Goal: Find specific page/section: Find specific page/section

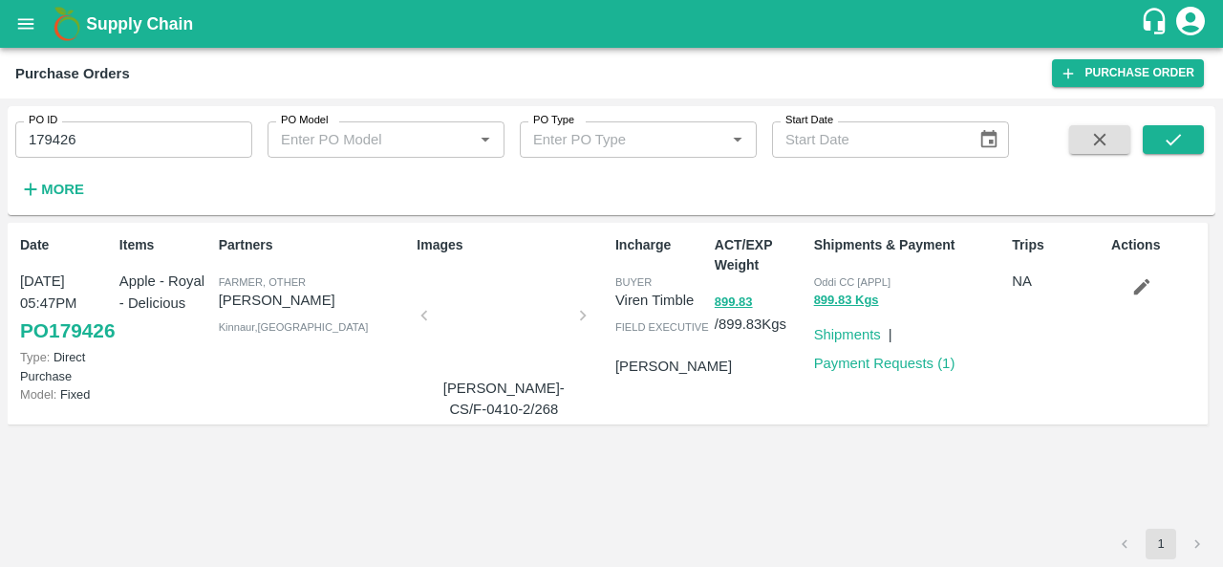
click at [117, 136] on input "179426" at bounding box center [133, 139] width 237 height 36
drag, startPoint x: 0, startPoint y: 0, endPoint x: 117, endPoint y: 136, distance: 178.9
click at [117, 136] on input "179426" at bounding box center [133, 139] width 237 height 36
paste input "text"
click at [1168, 136] on icon "submit" at bounding box center [1173, 139] width 21 height 21
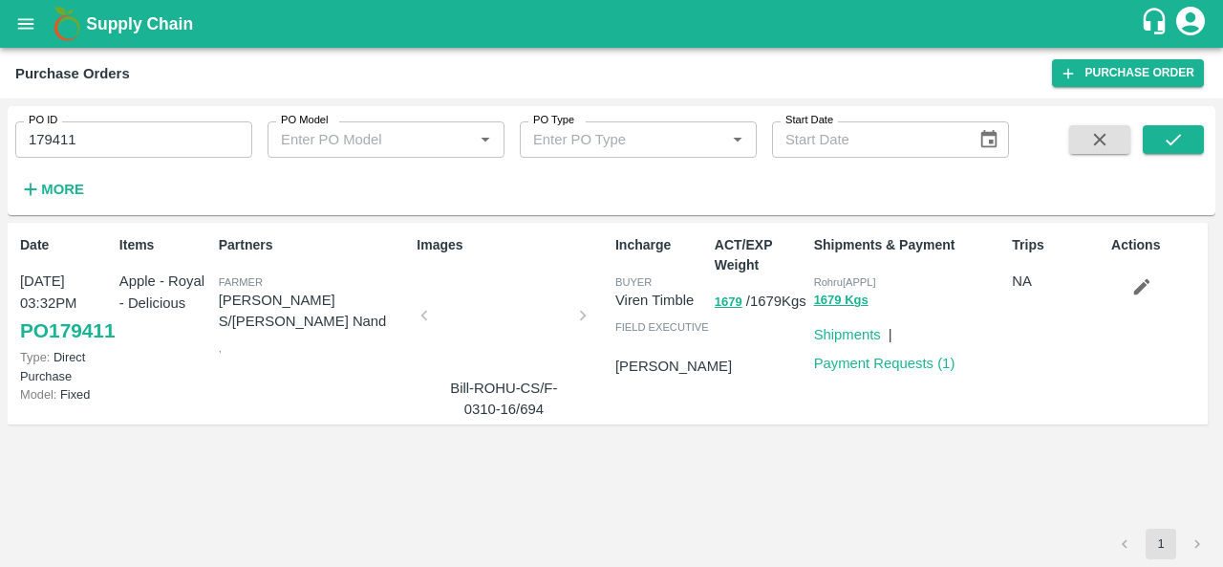
click at [120, 129] on input "179411" at bounding box center [133, 139] width 237 height 36
paste input "text"
click at [1170, 134] on icon "submit" at bounding box center [1173, 139] width 21 height 21
click at [104, 128] on input "179419" at bounding box center [133, 139] width 237 height 36
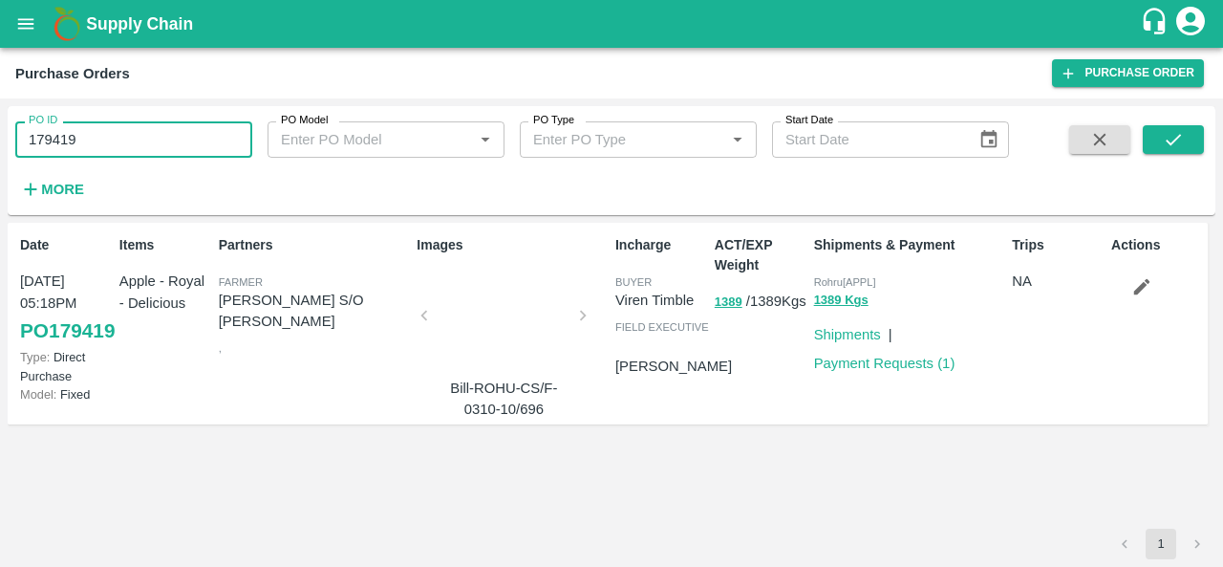
click at [104, 128] on input "179419" at bounding box center [133, 139] width 237 height 36
paste input "text"
click at [1185, 140] on button "submit" at bounding box center [1173, 139] width 61 height 29
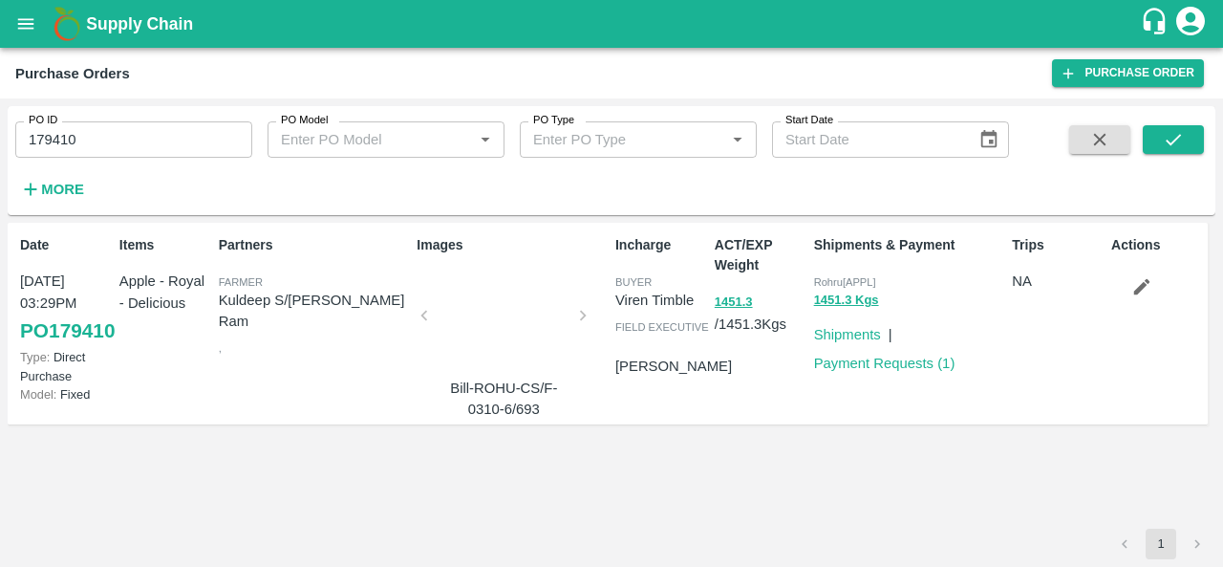
click at [130, 130] on input "179410" at bounding box center [133, 139] width 237 height 36
paste input "text"
click at [1163, 148] on icon "submit" at bounding box center [1173, 139] width 21 height 21
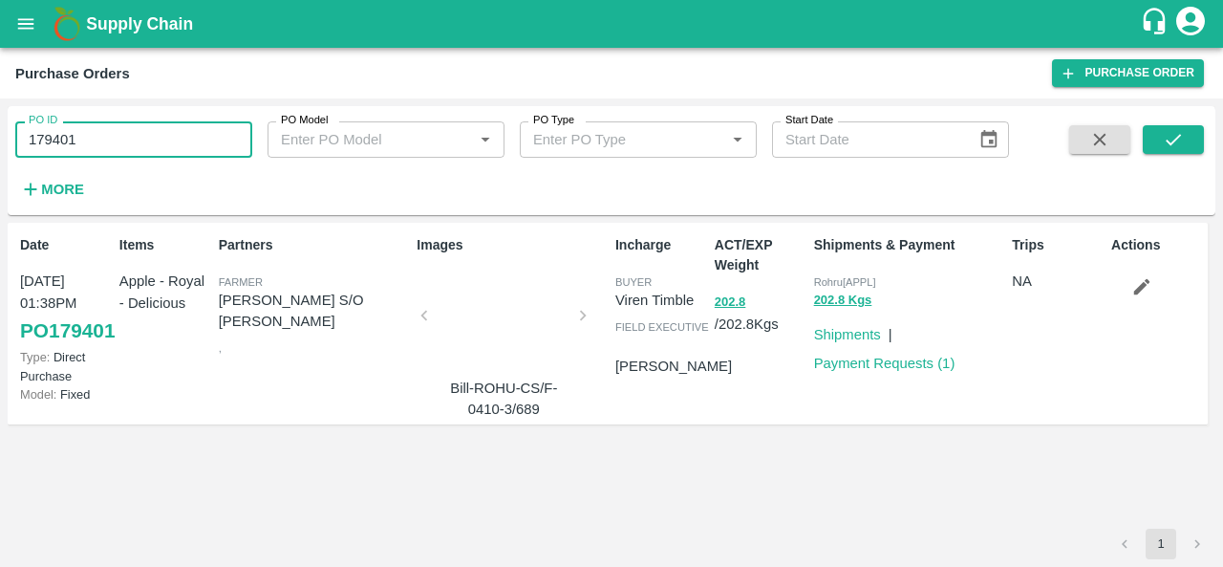
click at [97, 129] on input "179401" at bounding box center [133, 139] width 237 height 36
paste input "text"
click at [1174, 131] on icon "submit" at bounding box center [1173, 139] width 21 height 21
click at [170, 118] on div "PO ID 179400 PO ID" at bounding box center [126, 132] width 252 height 52
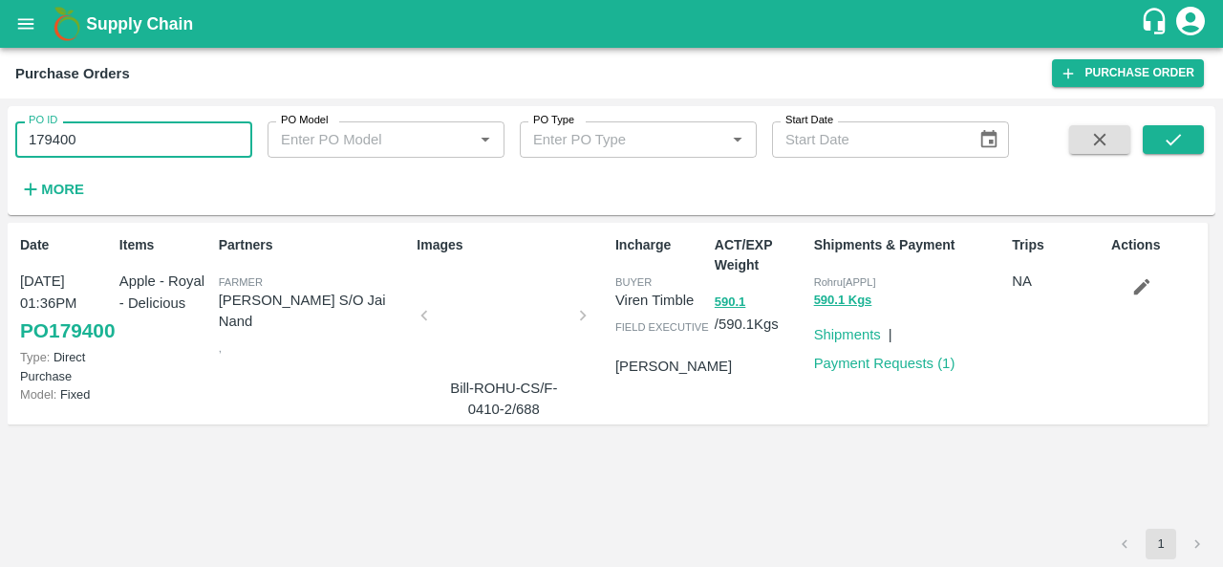
click at [123, 137] on input "179400" at bounding box center [133, 139] width 237 height 36
paste input "text"
click at [1164, 146] on icon "submit" at bounding box center [1173, 139] width 21 height 21
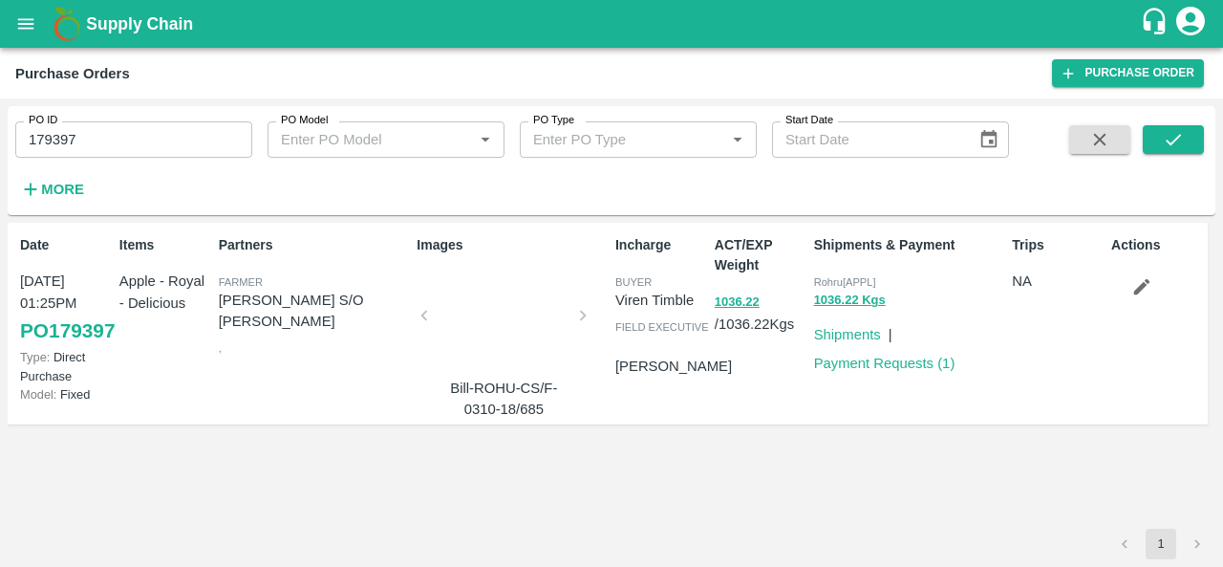
click at [143, 152] on input "179397" at bounding box center [133, 139] width 237 height 36
paste input "text"
click at [1168, 138] on icon "submit" at bounding box center [1173, 139] width 21 height 21
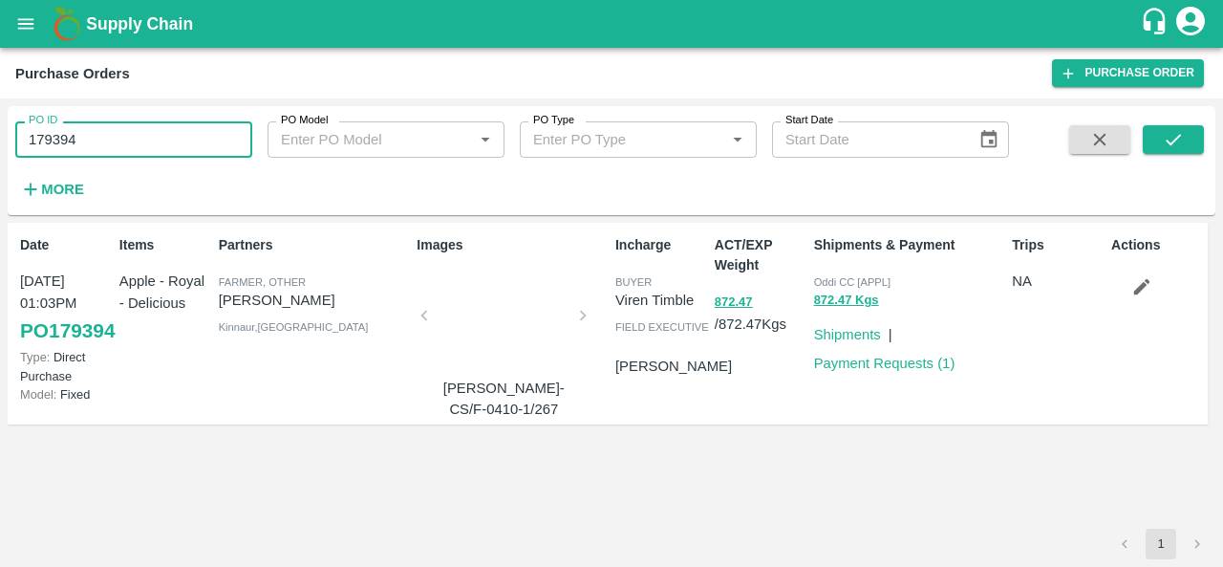
click at [117, 124] on input "179394" at bounding box center [133, 139] width 237 height 36
paste input "text"
click at [1191, 135] on button "submit" at bounding box center [1173, 139] width 61 height 29
click at [89, 124] on input "179383" at bounding box center [133, 139] width 237 height 36
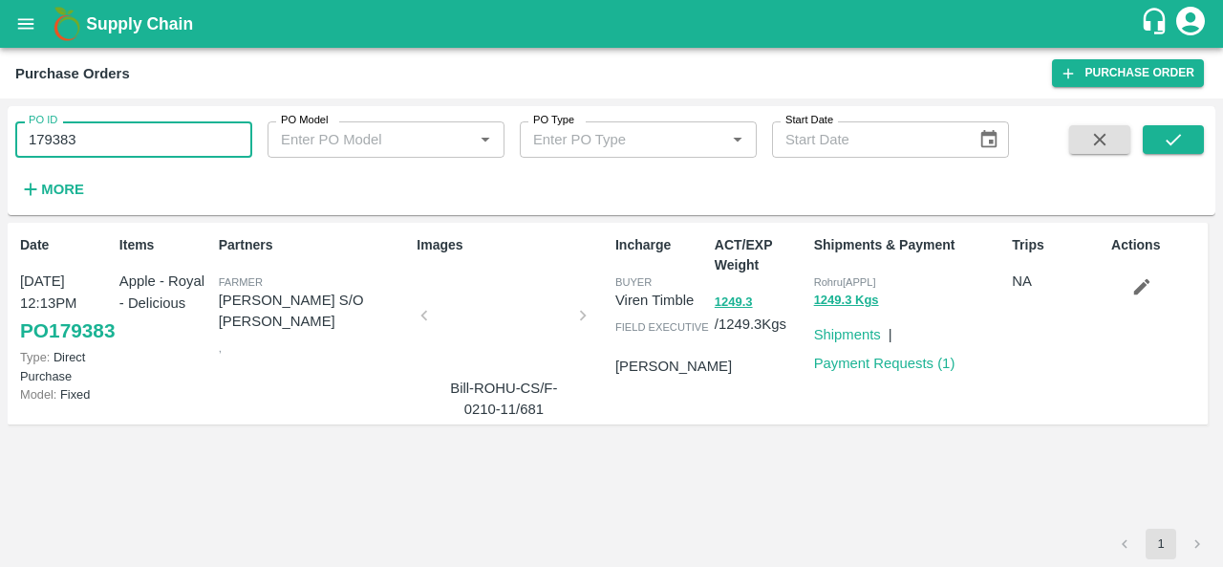
click at [89, 124] on input "179383" at bounding box center [133, 139] width 237 height 36
paste input "text"
click at [1155, 144] on button "submit" at bounding box center [1173, 139] width 61 height 29
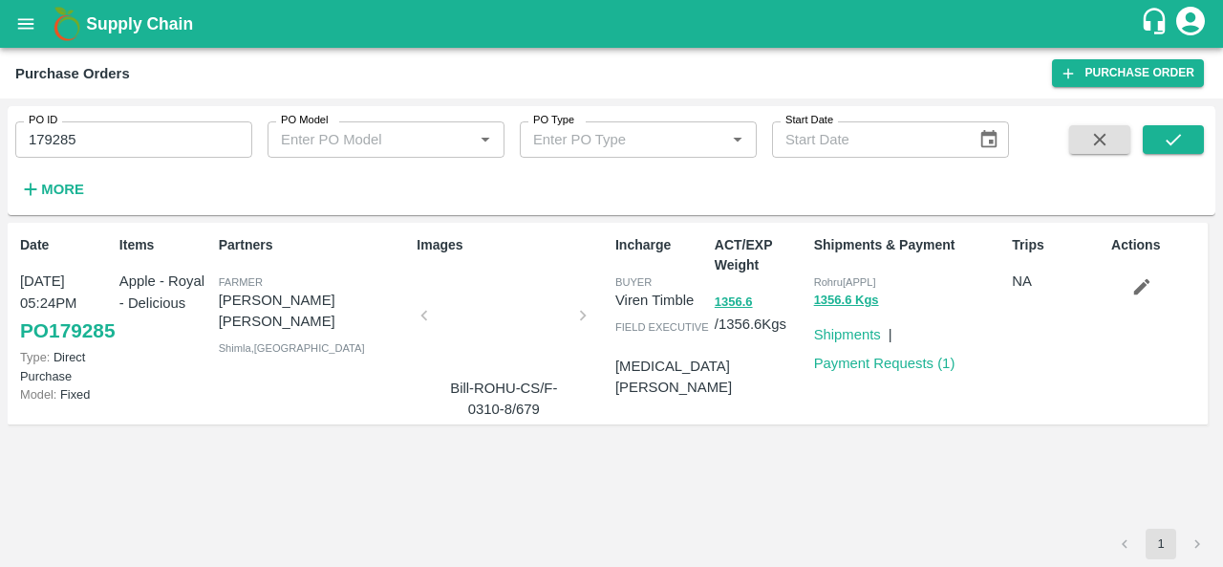
click at [140, 144] on input "179285" at bounding box center [133, 139] width 237 height 36
paste input "text"
click at [1172, 131] on icon "submit" at bounding box center [1173, 139] width 21 height 21
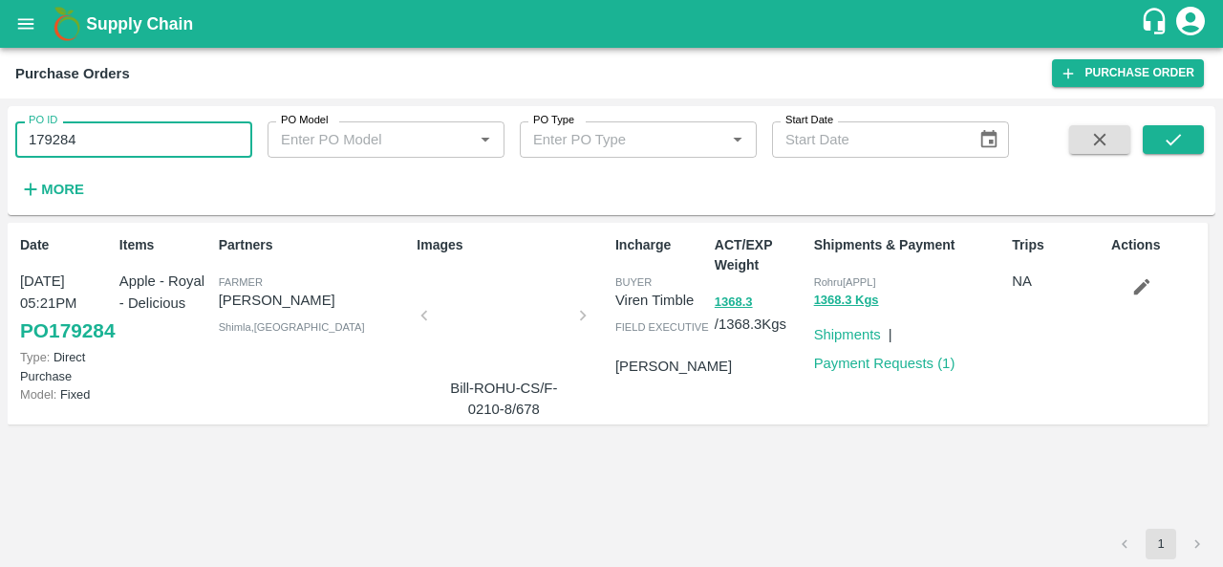
click at [123, 148] on input "179284" at bounding box center [133, 139] width 237 height 36
paste input "text"
click at [1191, 126] on button "submit" at bounding box center [1173, 139] width 61 height 29
click at [107, 140] on input "177190" at bounding box center [133, 139] width 237 height 36
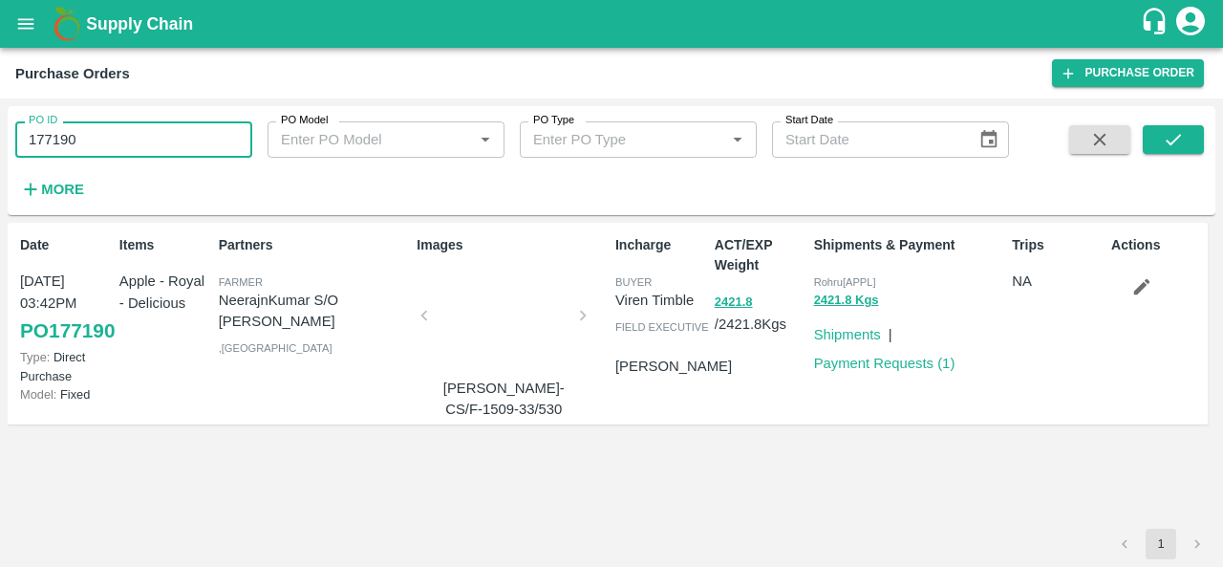
click at [107, 140] on input "177190" at bounding box center [133, 139] width 237 height 36
paste input "text"
click at [1181, 139] on icon "submit" at bounding box center [1173, 139] width 21 height 21
click at [134, 140] on input "177379" at bounding box center [133, 139] width 237 height 36
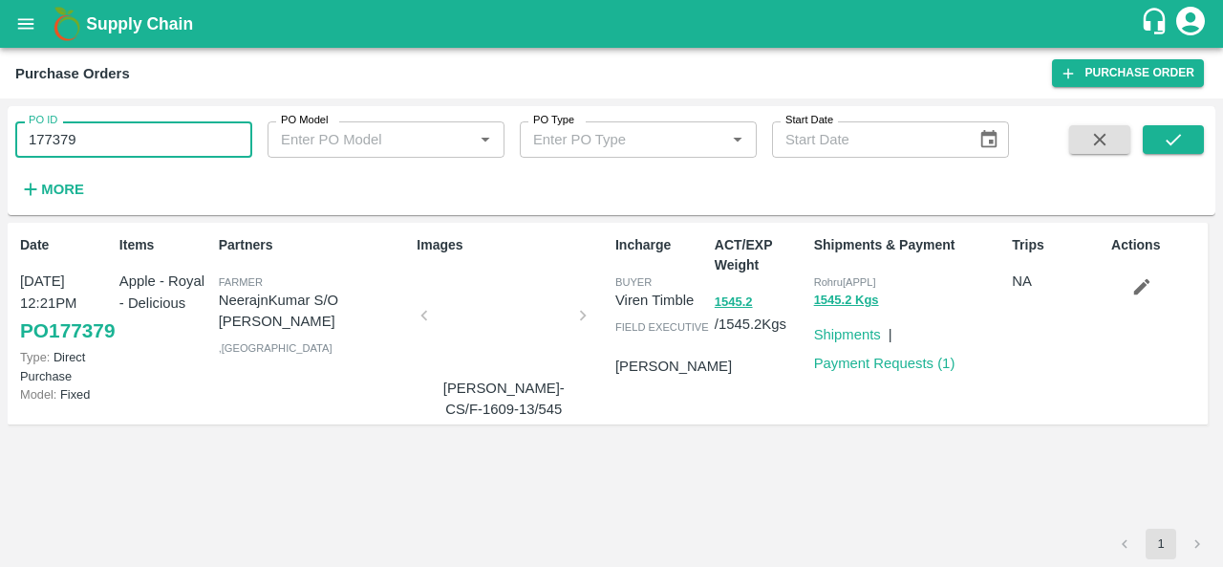
paste input "text"
click at [1169, 131] on icon "submit" at bounding box center [1173, 139] width 21 height 21
click at [85, 138] on input "179283" at bounding box center [133, 139] width 237 height 36
paste input "text"
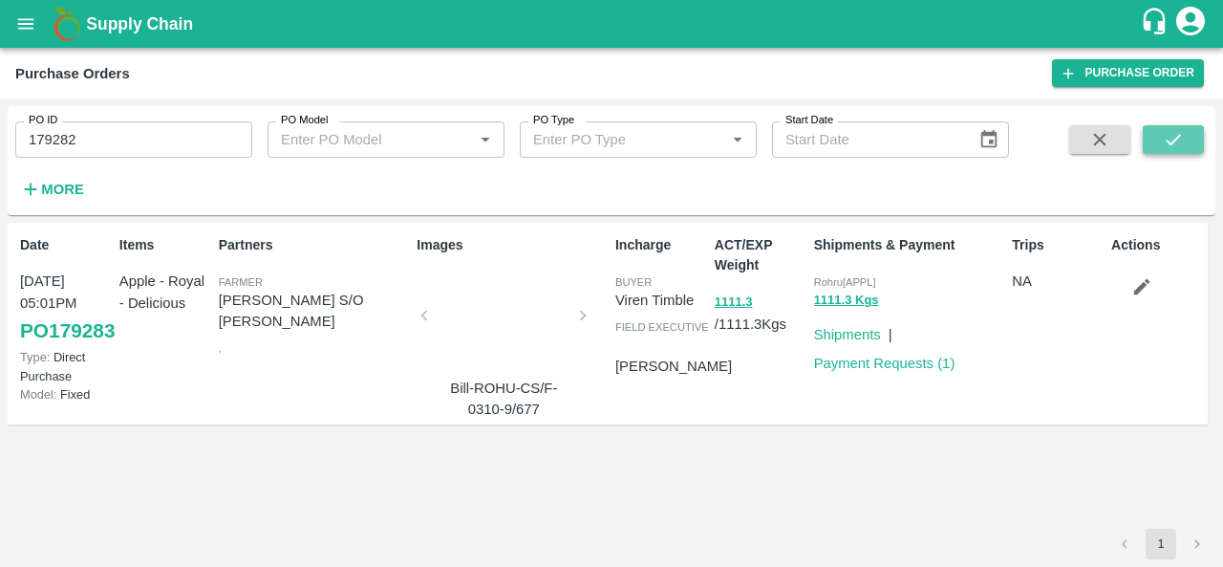
click at [1159, 142] on button "submit" at bounding box center [1173, 139] width 61 height 29
click at [185, 151] on input "179282" at bounding box center [133, 139] width 237 height 36
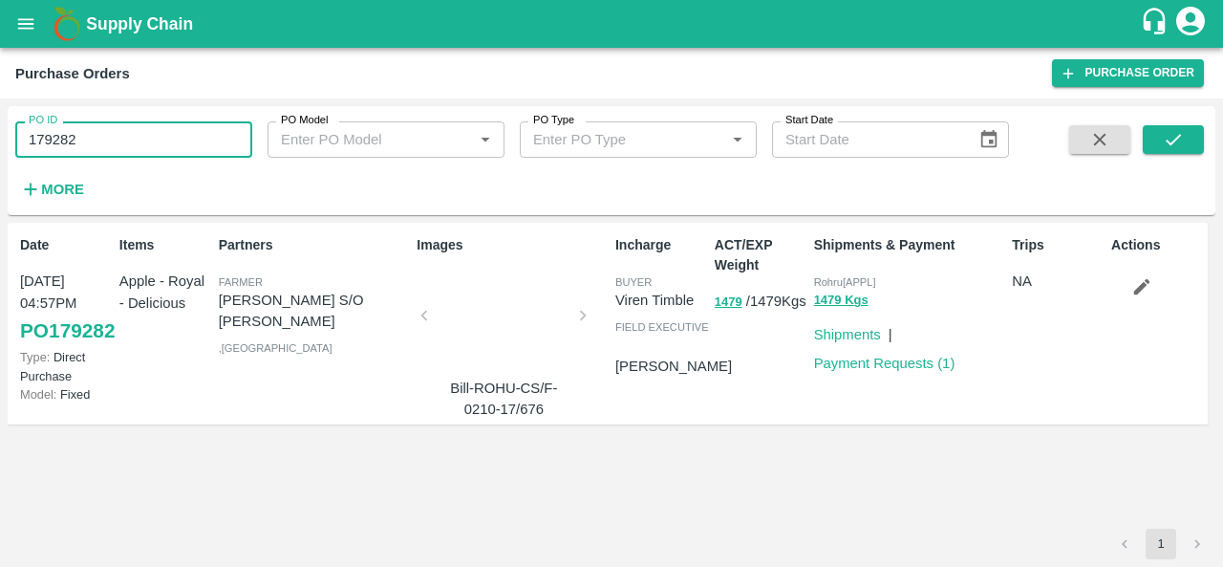
click at [185, 151] on input "179282" at bounding box center [133, 139] width 237 height 36
paste input "text"
click at [1168, 144] on icon "submit" at bounding box center [1173, 139] width 21 height 21
click at [99, 139] on input "179281" at bounding box center [133, 139] width 237 height 36
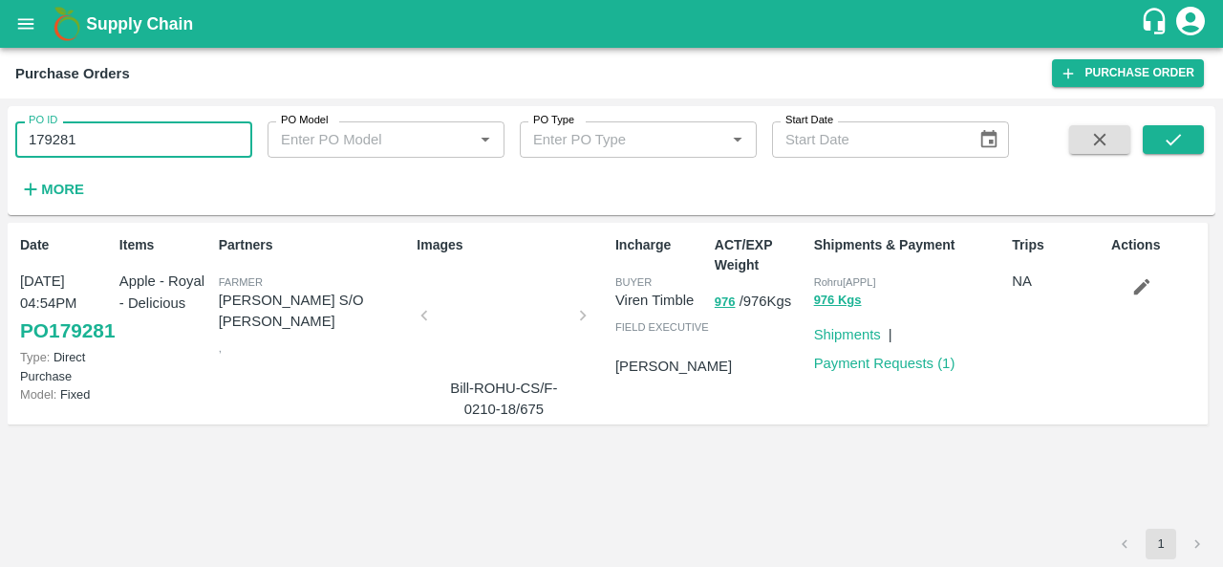
paste input "text"
click at [1170, 137] on icon "submit" at bounding box center [1173, 139] width 21 height 21
click at [72, 140] on input "179278" at bounding box center [133, 139] width 237 height 36
paste input "text"
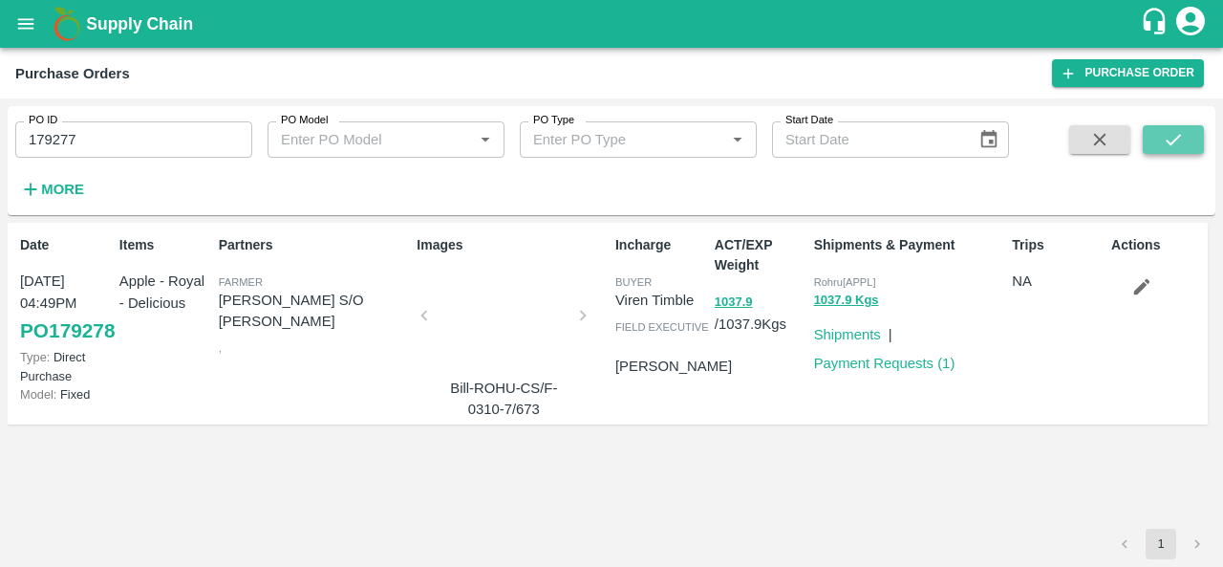
click at [1171, 131] on icon "submit" at bounding box center [1173, 139] width 21 height 21
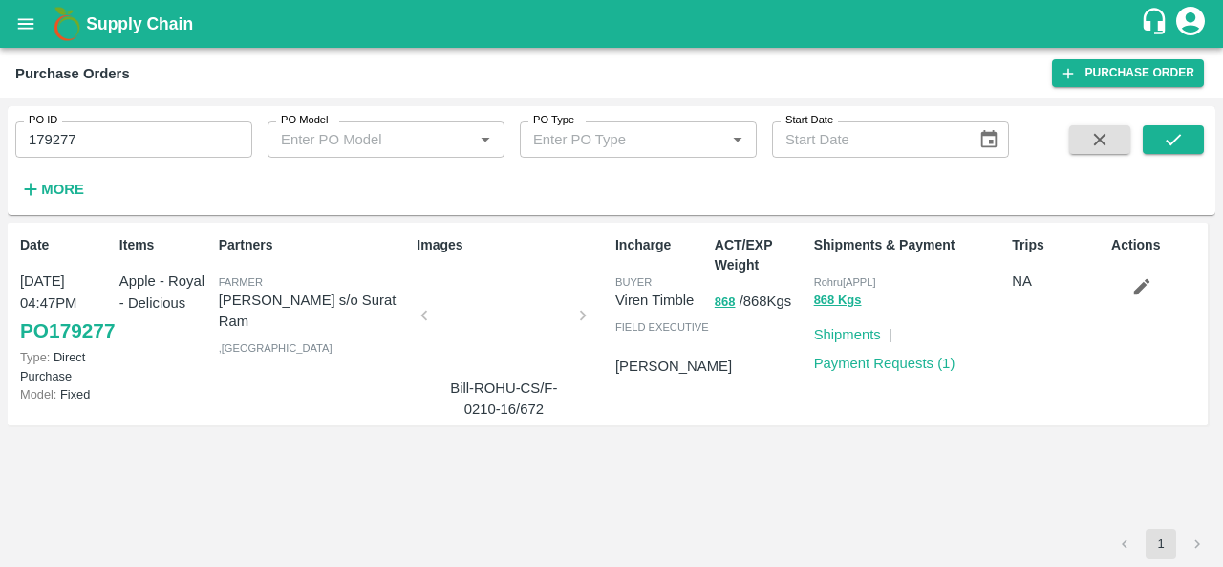
click at [102, 139] on input "179277" at bounding box center [133, 139] width 237 height 36
paste input "text"
click at [1169, 143] on icon "submit" at bounding box center [1173, 139] width 15 height 11
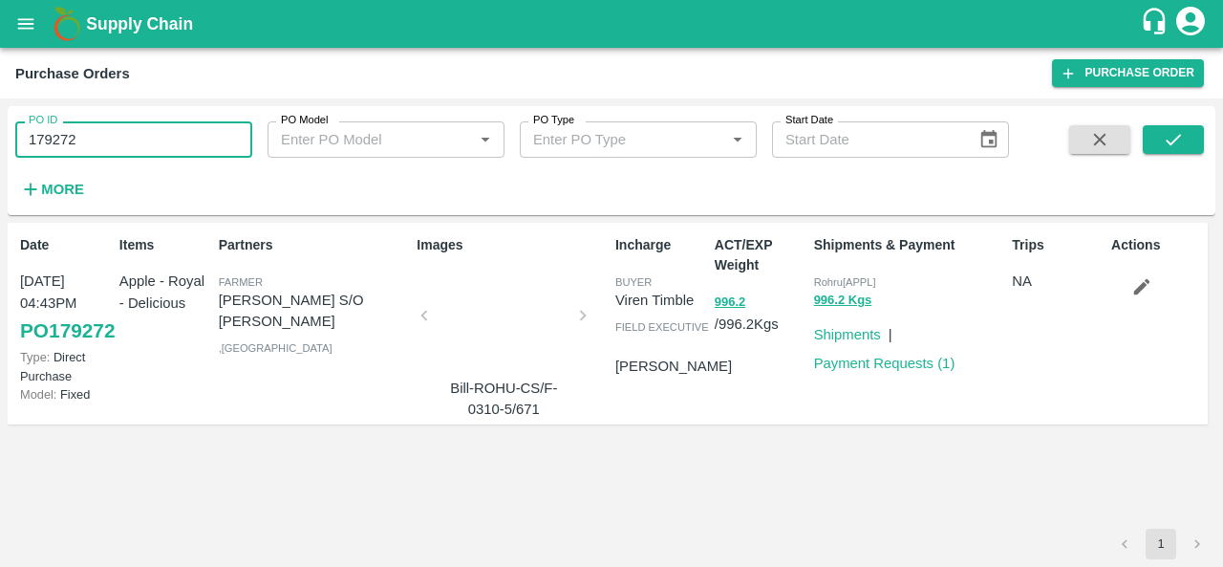
click at [109, 138] on input "179272" at bounding box center [133, 139] width 237 height 36
paste input "text"
click at [1171, 134] on icon "submit" at bounding box center [1173, 139] width 21 height 21
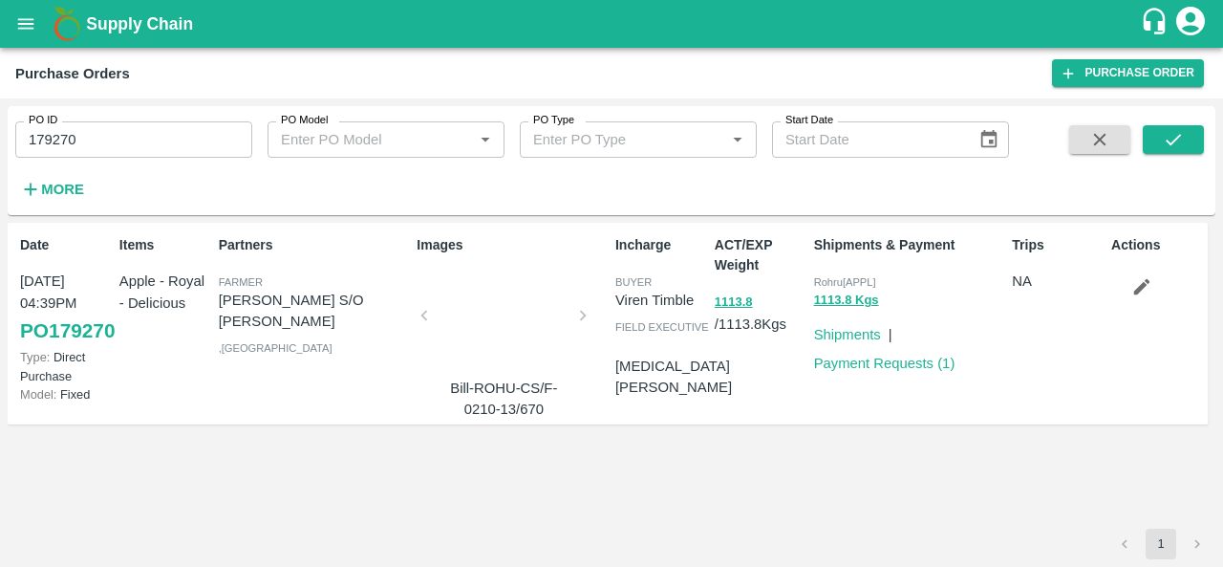
click at [87, 143] on input "179270" at bounding box center [133, 139] width 237 height 36
paste input "text"
type input "179269"
click at [1172, 140] on icon "submit" at bounding box center [1173, 139] width 21 height 21
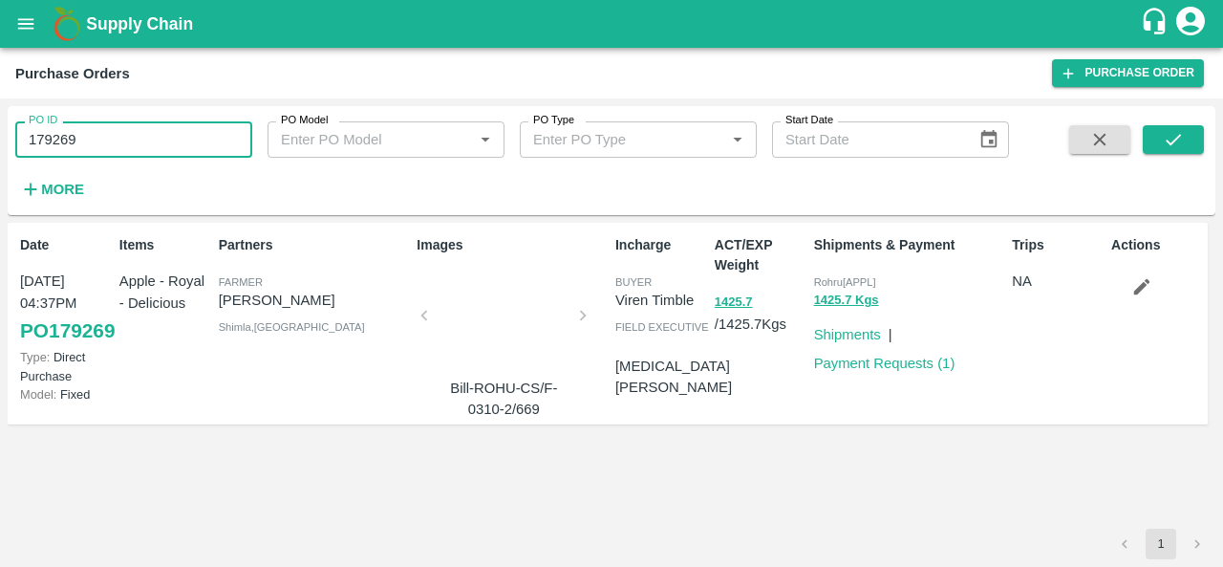
click at [154, 127] on input "179269" at bounding box center [133, 139] width 237 height 36
paste input "text"
click at [1175, 131] on icon "submit" at bounding box center [1173, 139] width 21 height 21
click at [96, 141] on input "179266" at bounding box center [133, 139] width 237 height 36
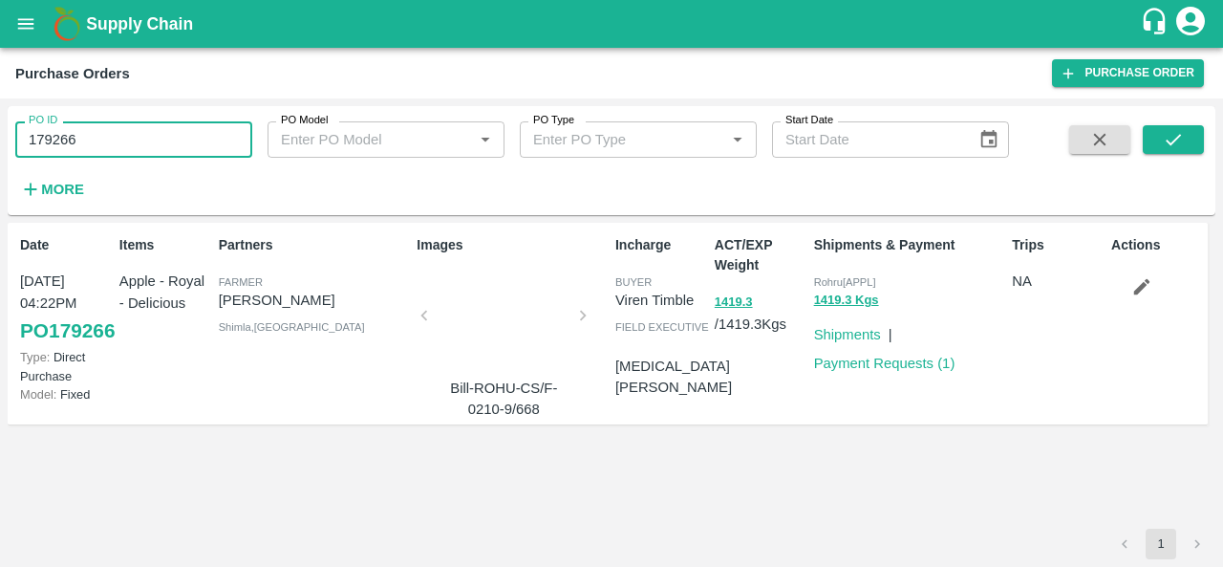
click at [96, 141] on input "179266" at bounding box center [133, 139] width 237 height 36
paste input "text"
click at [1155, 140] on button "submit" at bounding box center [1173, 139] width 61 height 29
click at [117, 154] on input "179264" at bounding box center [133, 139] width 237 height 36
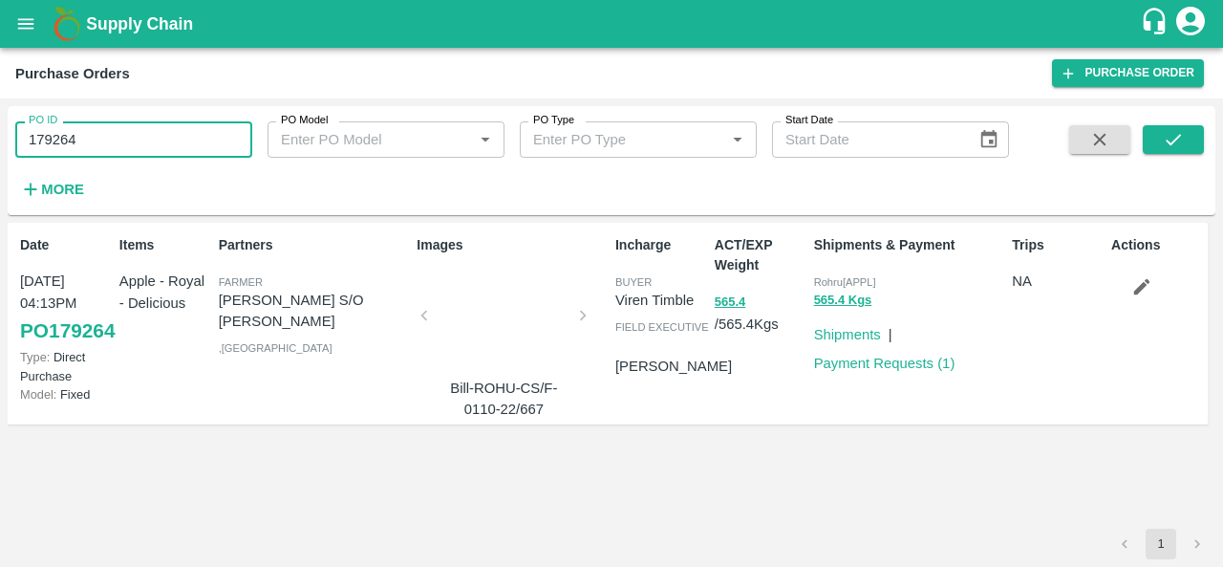
paste input "text"
click at [1181, 133] on icon "submit" at bounding box center [1173, 139] width 21 height 21
click at [143, 140] on input "179263" at bounding box center [133, 139] width 237 height 36
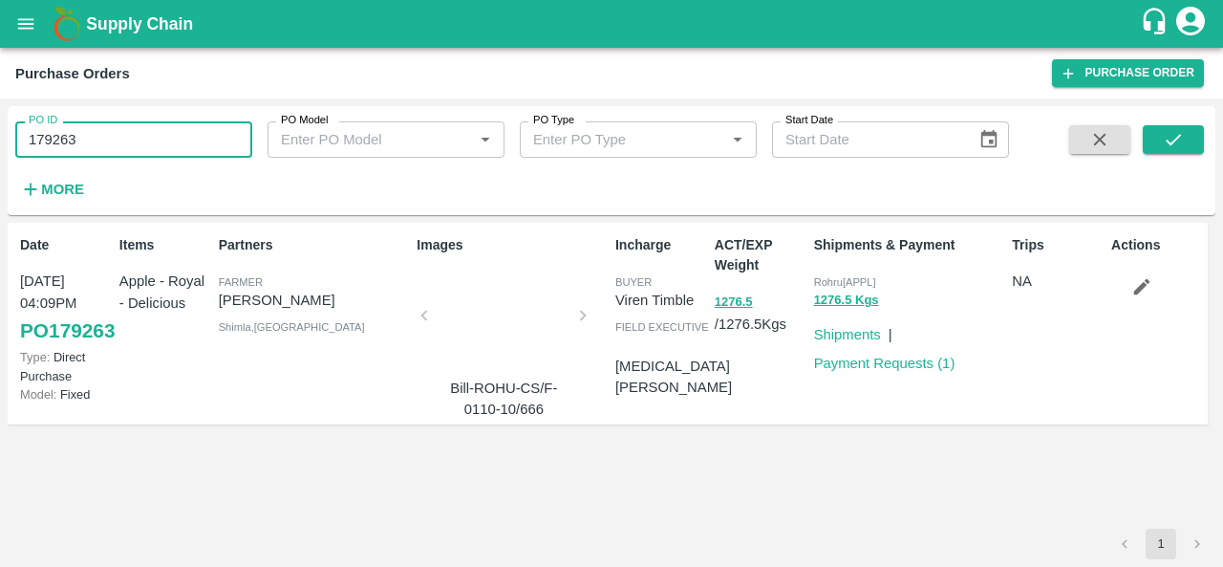
paste input "text"
click at [1183, 142] on icon "submit" at bounding box center [1173, 139] width 21 height 21
click at [155, 140] on input "179262" at bounding box center [133, 139] width 237 height 36
paste input "text"
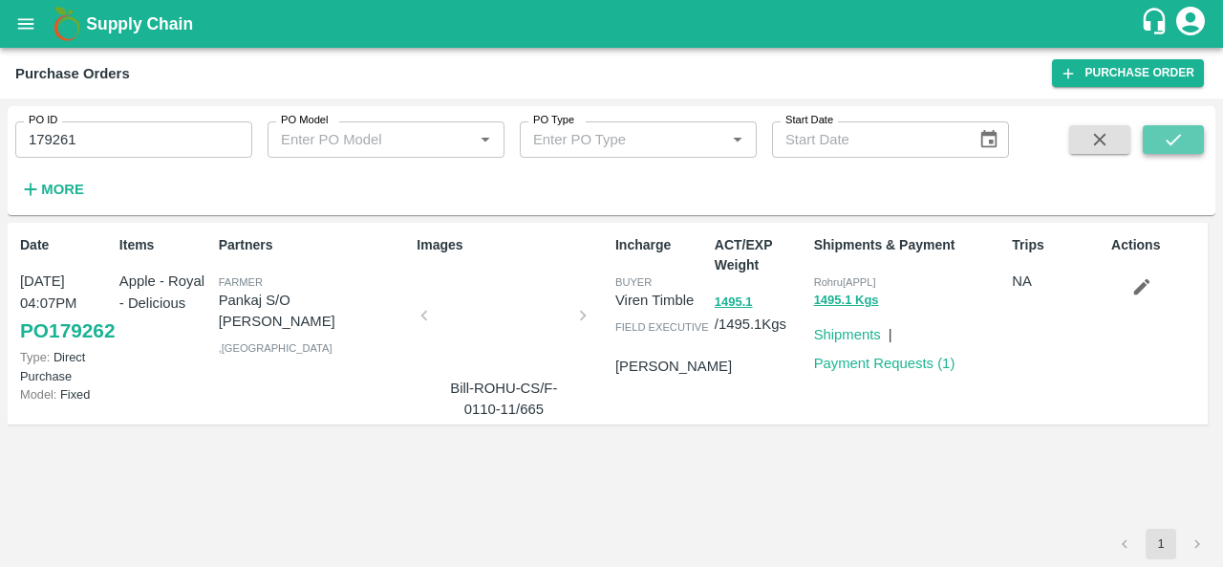
click at [1157, 136] on button "submit" at bounding box center [1173, 139] width 61 height 29
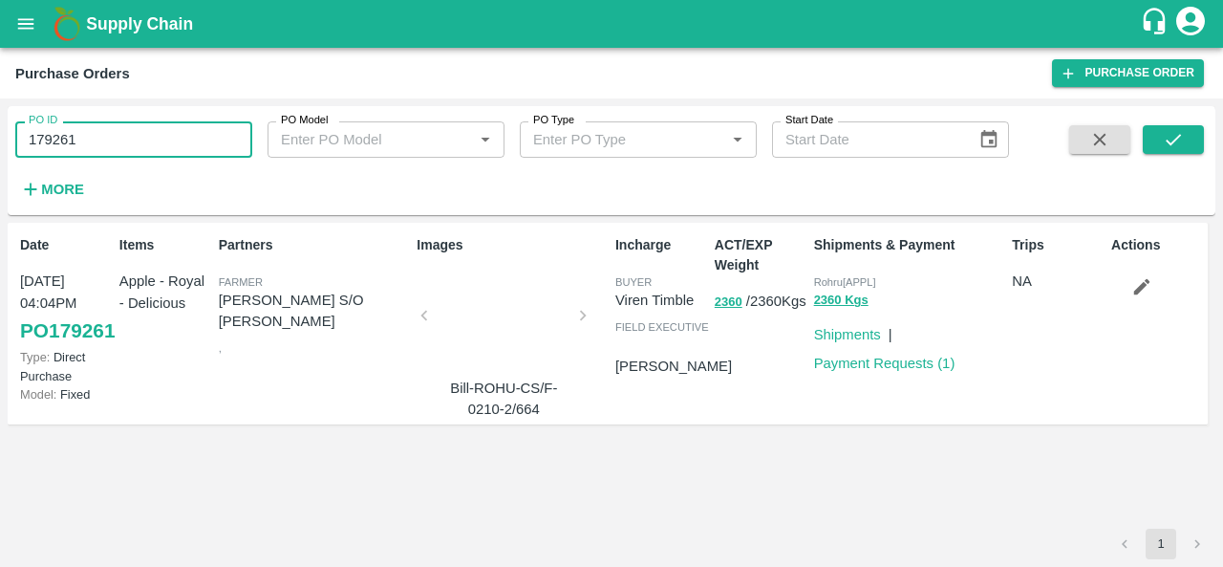
click at [119, 140] on input "179261" at bounding box center [133, 139] width 237 height 36
paste input "text"
click at [1168, 139] on icon "submit" at bounding box center [1173, 139] width 21 height 21
click at [168, 142] on input "179259" at bounding box center [133, 139] width 237 height 36
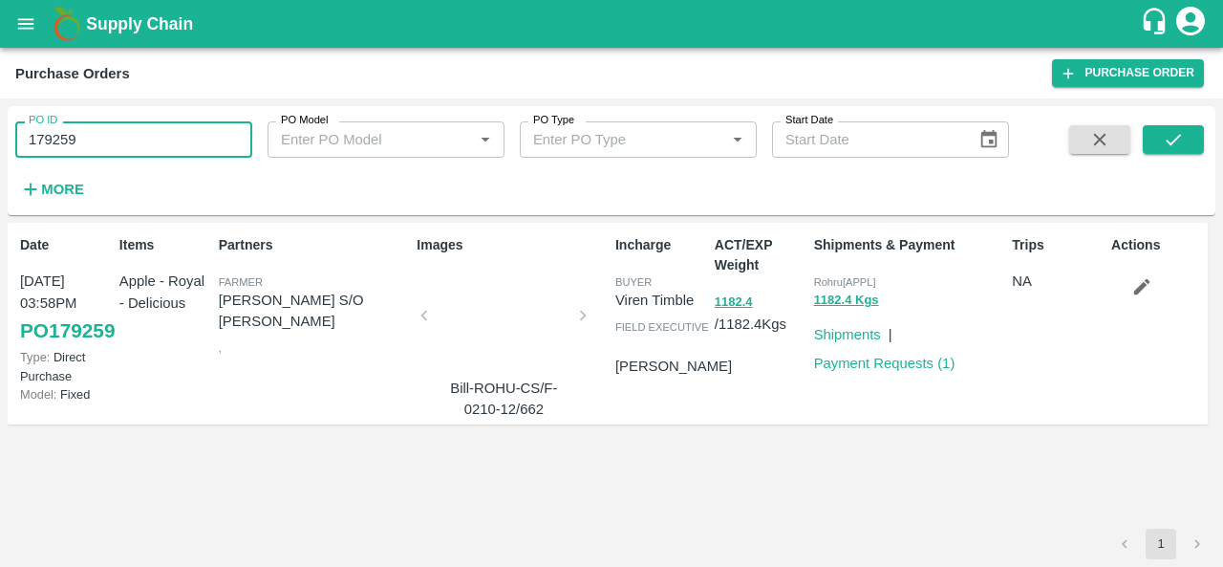
click at [168, 142] on input "179259" at bounding box center [133, 139] width 237 height 36
paste input "text"
click at [1168, 137] on icon "submit" at bounding box center [1173, 139] width 21 height 21
click at [175, 140] on input "179258" at bounding box center [133, 139] width 237 height 36
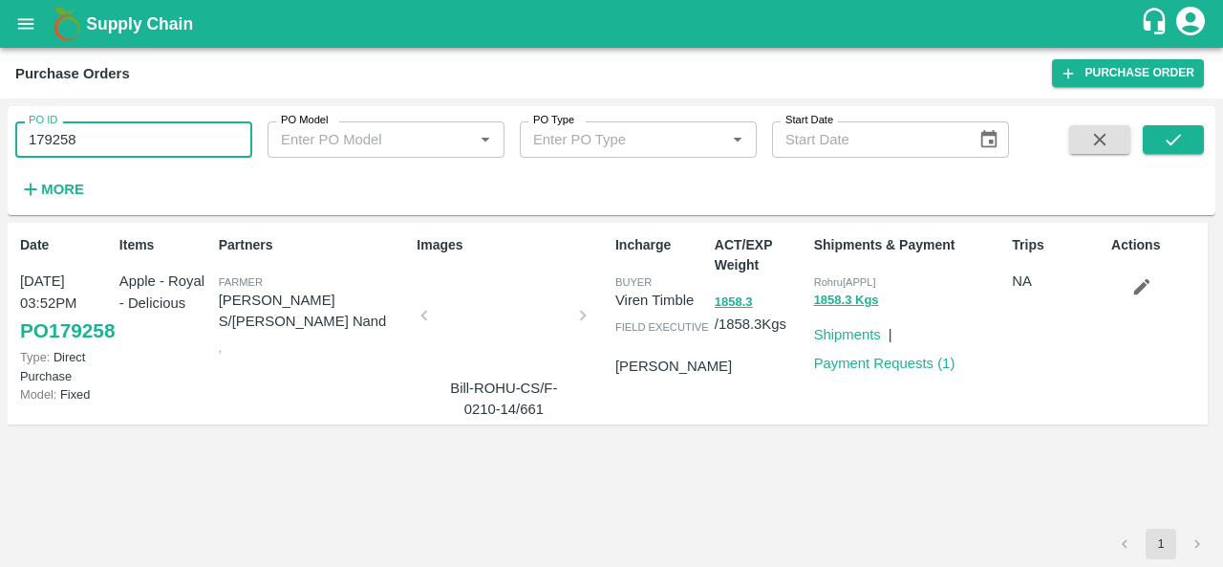
paste input "text"
click at [1171, 137] on icon "submit" at bounding box center [1173, 139] width 21 height 21
click at [166, 137] on input "179254" at bounding box center [133, 139] width 237 height 36
paste input "text"
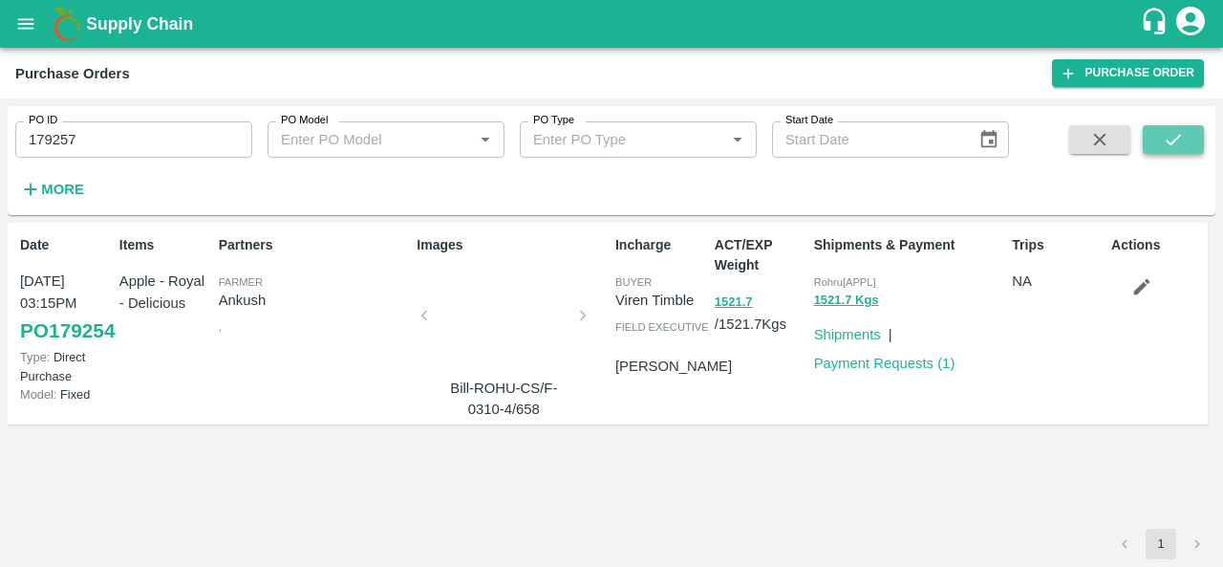
click at [1162, 140] on button "submit" at bounding box center [1173, 139] width 61 height 29
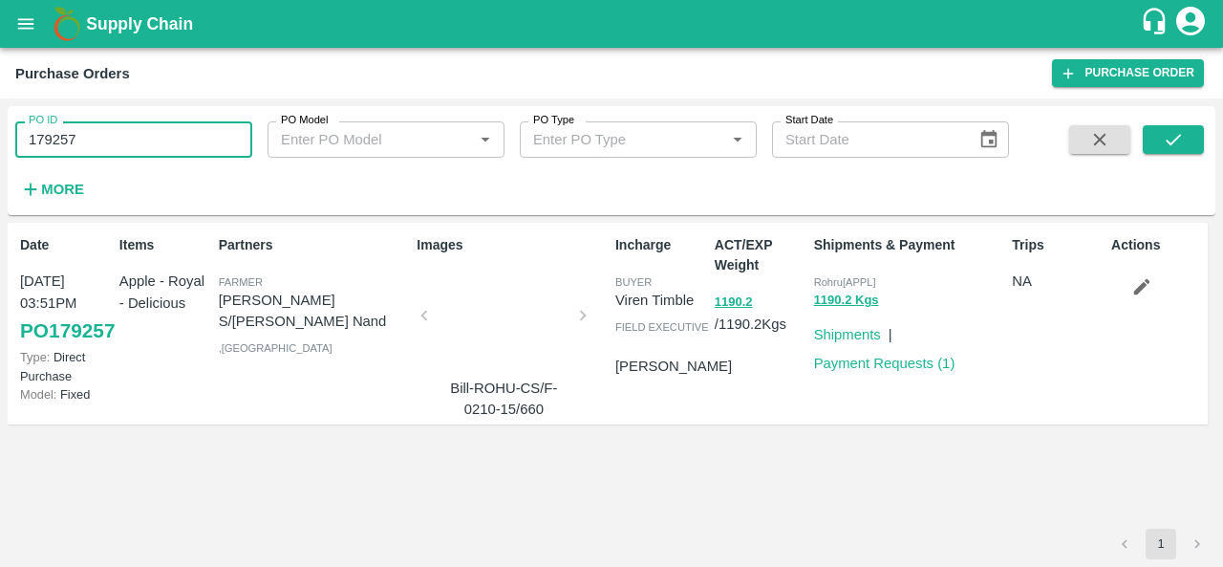
click at [134, 145] on input "179257" at bounding box center [133, 139] width 237 height 36
paste input "text"
click at [1151, 149] on button "submit" at bounding box center [1173, 139] width 61 height 29
click at [149, 149] on input "179253" at bounding box center [133, 139] width 237 height 36
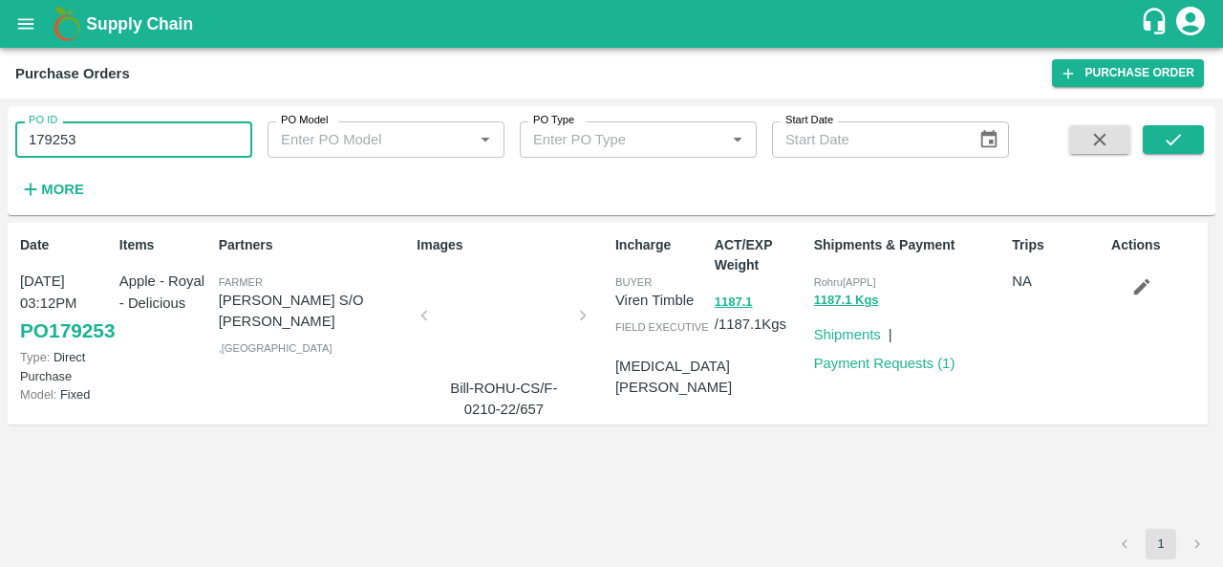
click at [149, 149] on input "179253" at bounding box center [133, 139] width 237 height 36
paste input "text"
click at [1165, 137] on icon "submit" at bounding box center [1173, 139] width 21 height 21
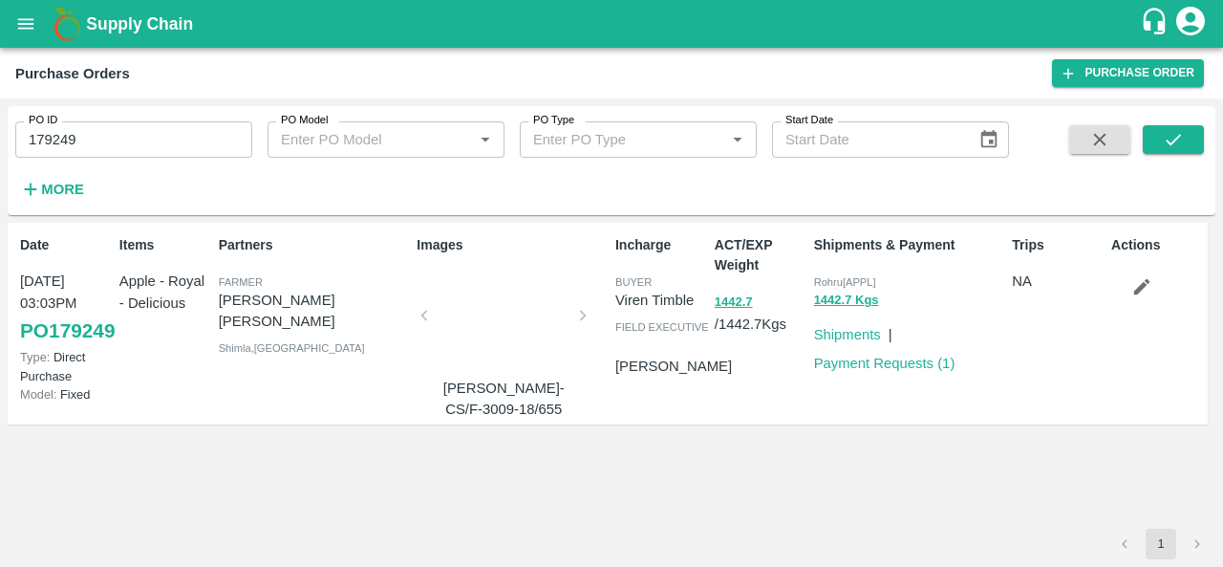
click at [150, 129] on input "179249" at bounding box center [133, 139] width 237 height 36
paste input "text"
click at [1168, 154] on span at bounding box center [1173, 164] width 61 height 78
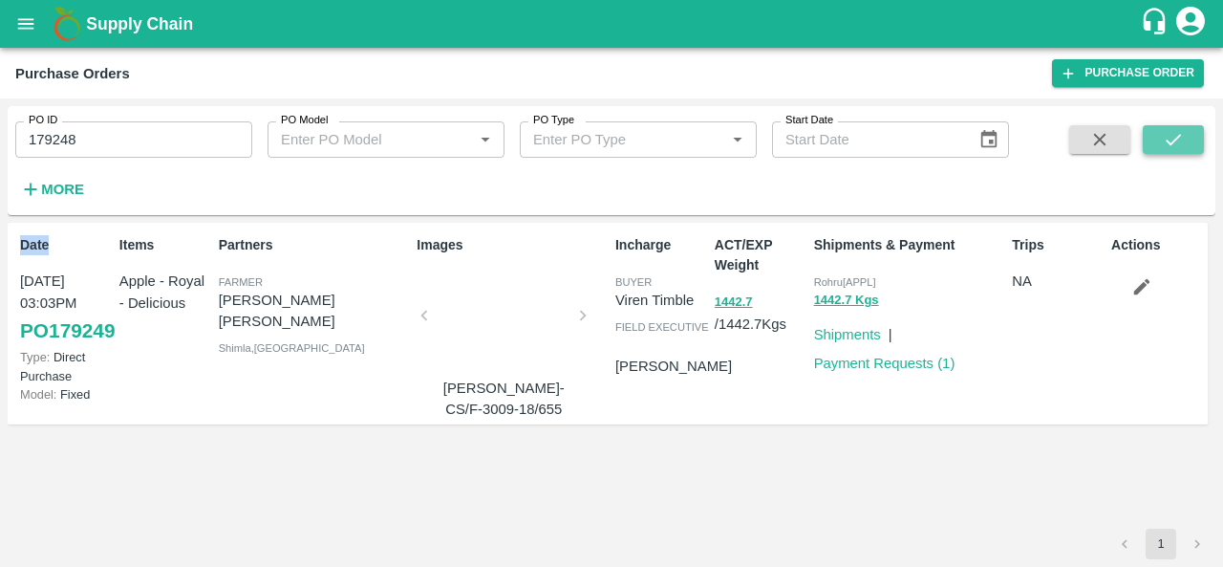
click at [1167, 150] on icon "submit" at bounding box center [1173, 139] width 21 height 21
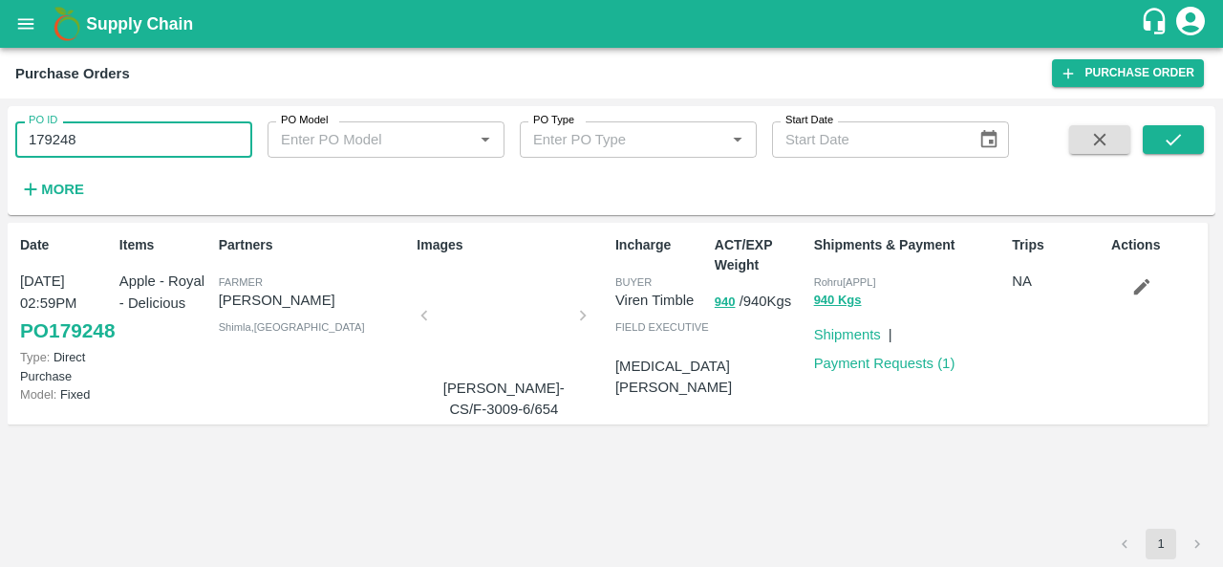
click at [133, 141] on input "179248" at bounding box center [133, 139] width 237 height 36
paste input "text"
click at [1188, 143] on button "submit" at bounding box center [1173, 139] width 61 height 29
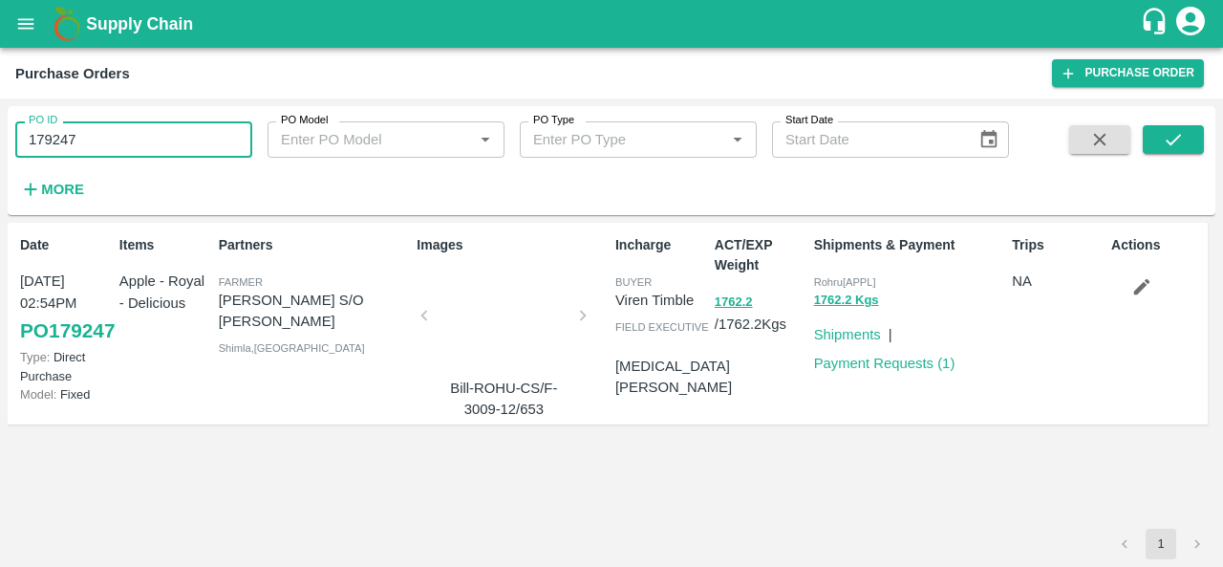
click at [99, 148] on input "179247" at bounding box center [133, 139] width 237 height 36
paste input "text"
click at [1187, 146] on button "submit" at bounding box center [1173, 139] width 61 height 29
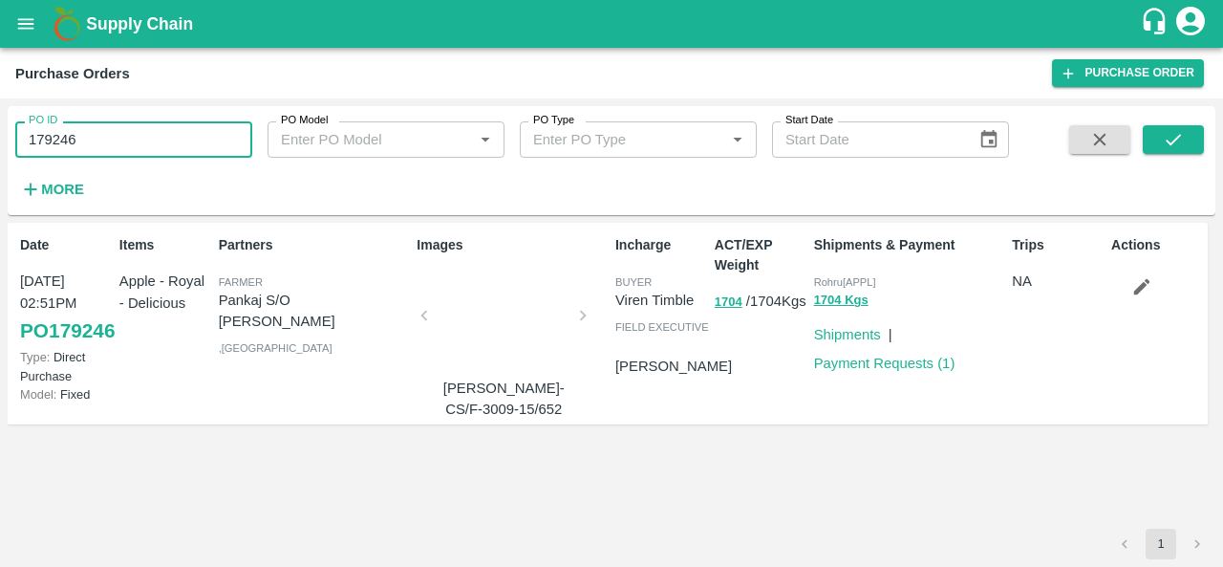
click at [134, 140] on input "179246" at bounding box center [133, 139] width 237 height 36
paste input "text"
click at [1164, 133] on icon "submit" at bounding box center [1173, 139] width 21 height 21
click at [90, 135] on input "179244" at bounding box center [133, 139] width 237 height 36
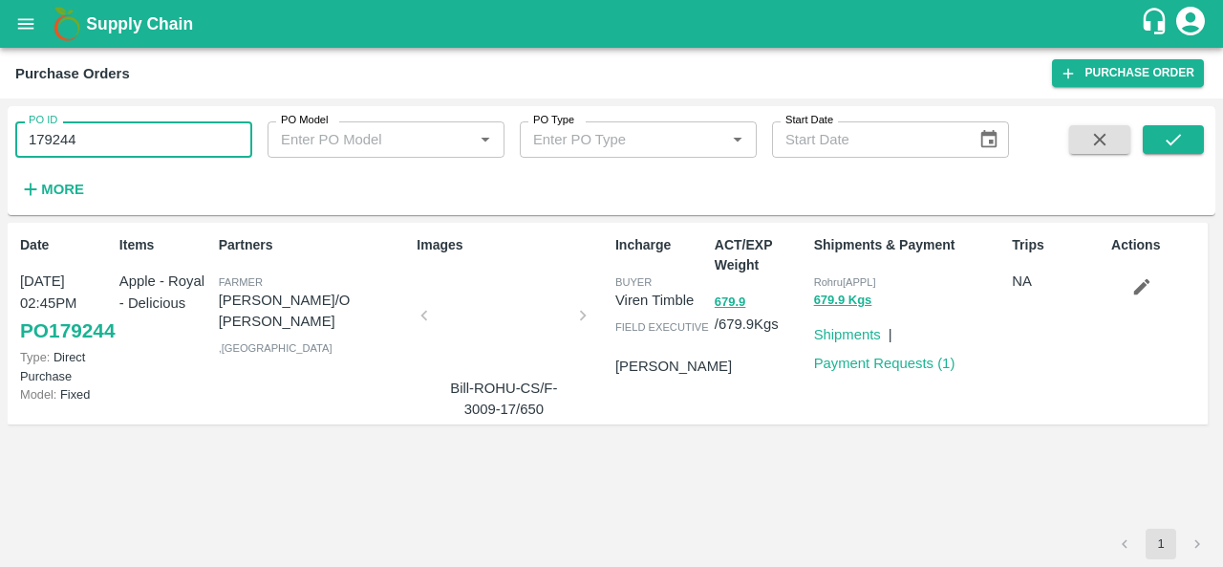
click at [90, 135] on input "179244" at bounding box center [133, 139] width 237 height 36
paste input "text"
click at [1169, 133] on icon "submit" at bounding box center [1173, 139] width 21 height 21
click at [134, 133] on input "179243" at bounding box center [133, 139] width 237 height 36
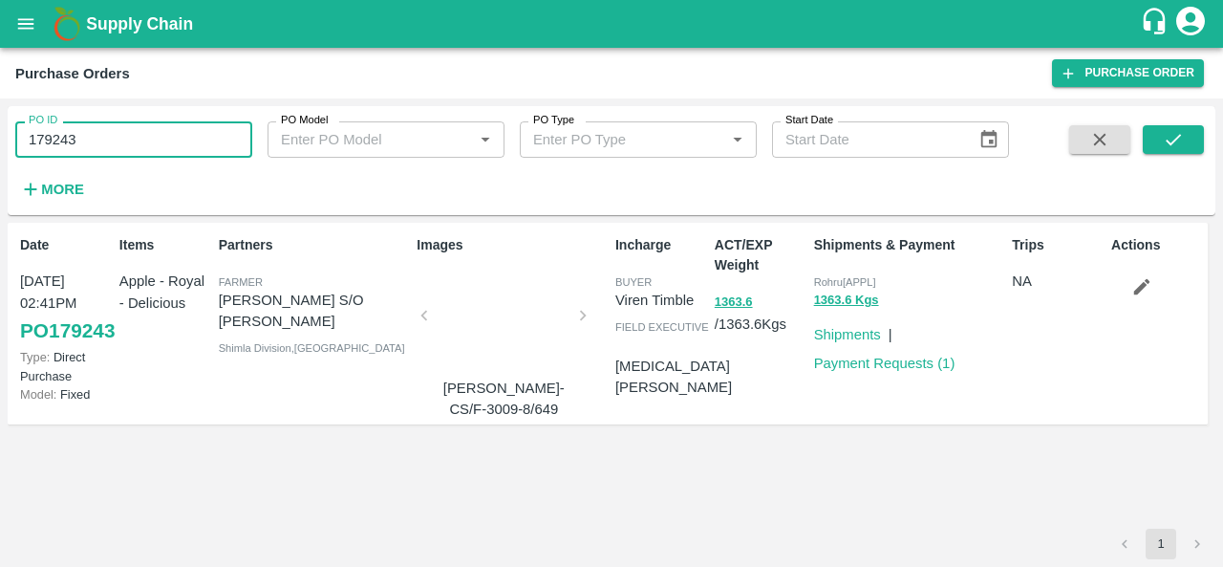
paste input "text"
click at [1166, 133] on icon "submit" at bounding box center [1173, 139] width 21 height 21
click at [125, 140] on input "179232" at bounding box center [133, 139] width 237 height 36
paste input "text"
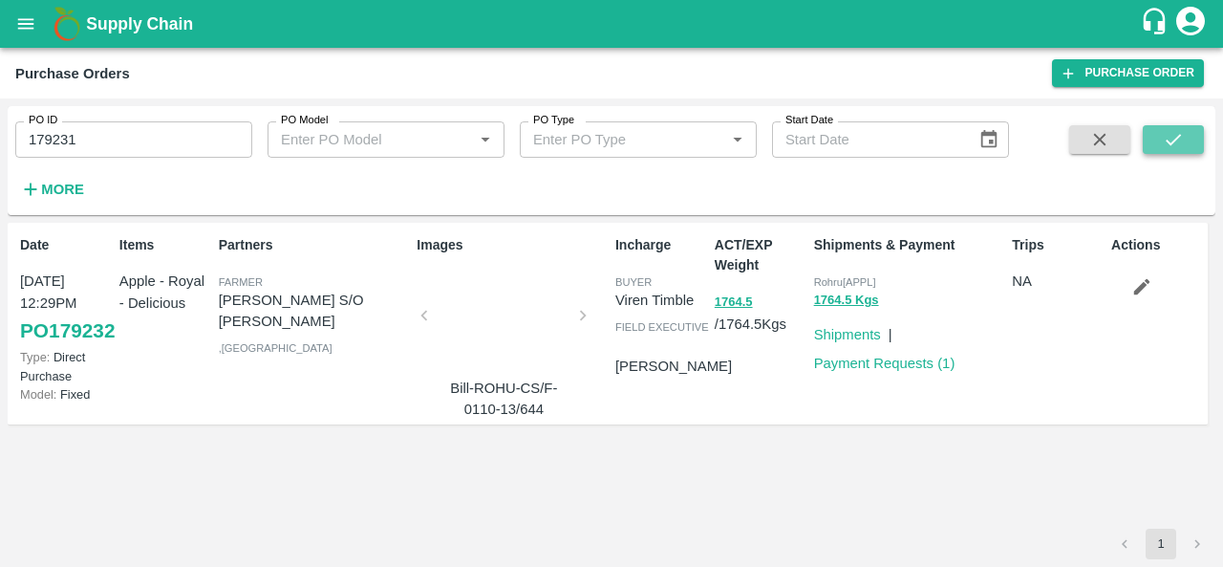
click at [1157, 142] on button "submit" at bounding box center [1173, 139] width 61 height 29
click at [113, 150] on input "179231" at bounding box center [133, 139] width 237 height 36
paste input "text"
click at [1183, 147] on icon "submit" at bounding box center [1173, 139] width 21 height 21
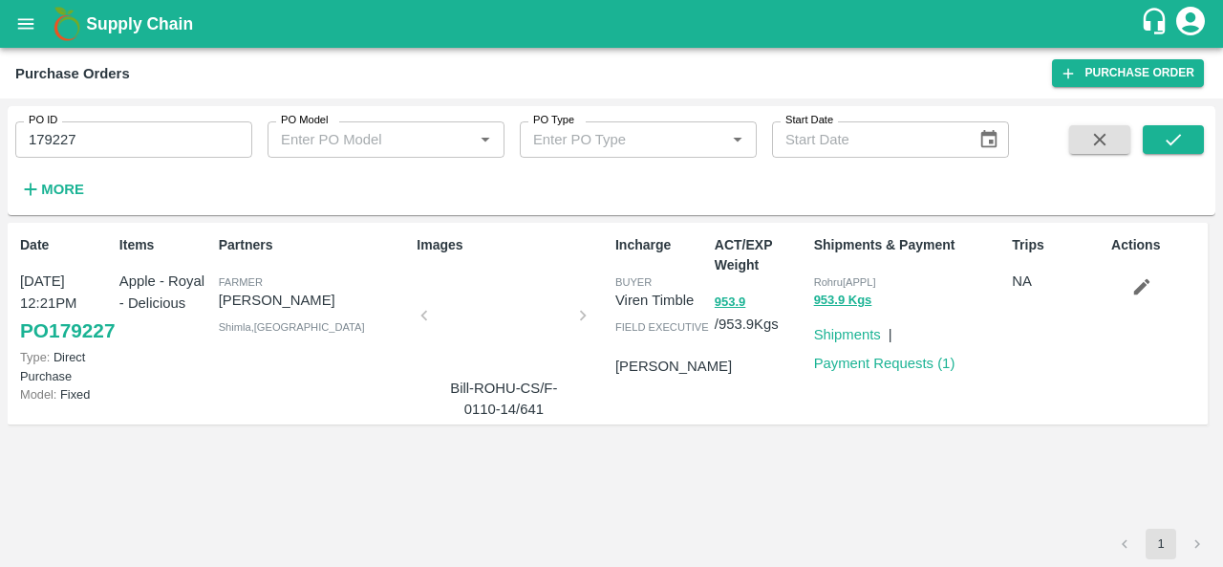
click at [124, 144] on input "179227" at bounding box center [133, 139] width 237 height 36
paste input "text"
click at [1158, 137] on button "submit" at bounding box center [1173, 139] width 61 height 29
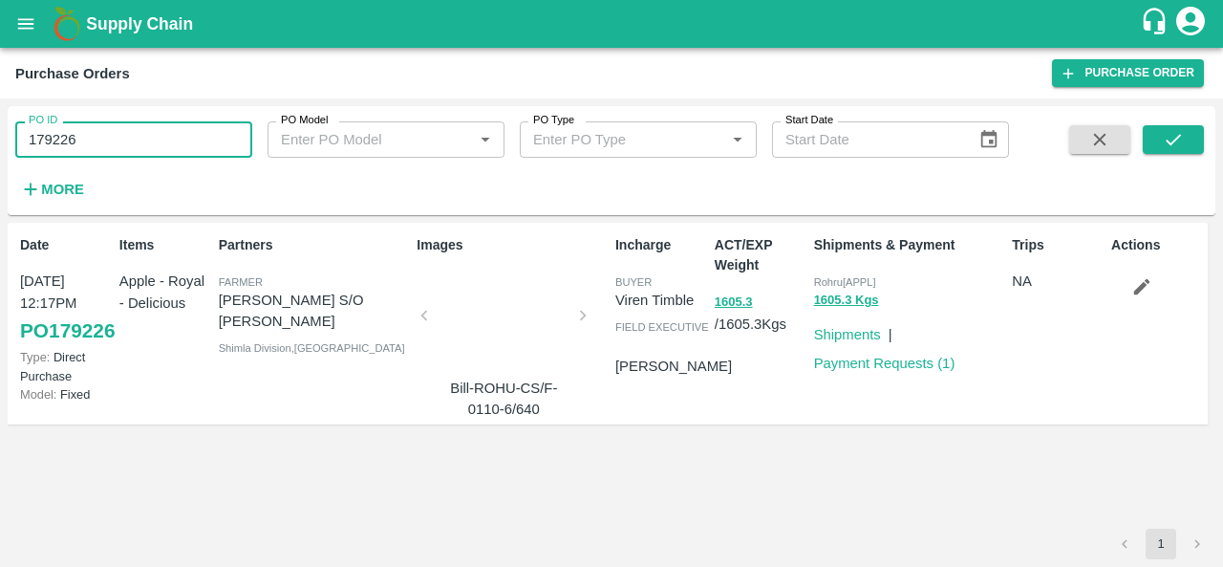
click at [103, 133] on input "179226" at bounding box center [133, 139] width 237 height 36
paste input "text"
click at [1172, 135] on icon "submit" at bounding box center [1173, 139] width 21 height 21
click at [157, 144] on input "179225" at bounding box center [133, 139] width 237 height 36
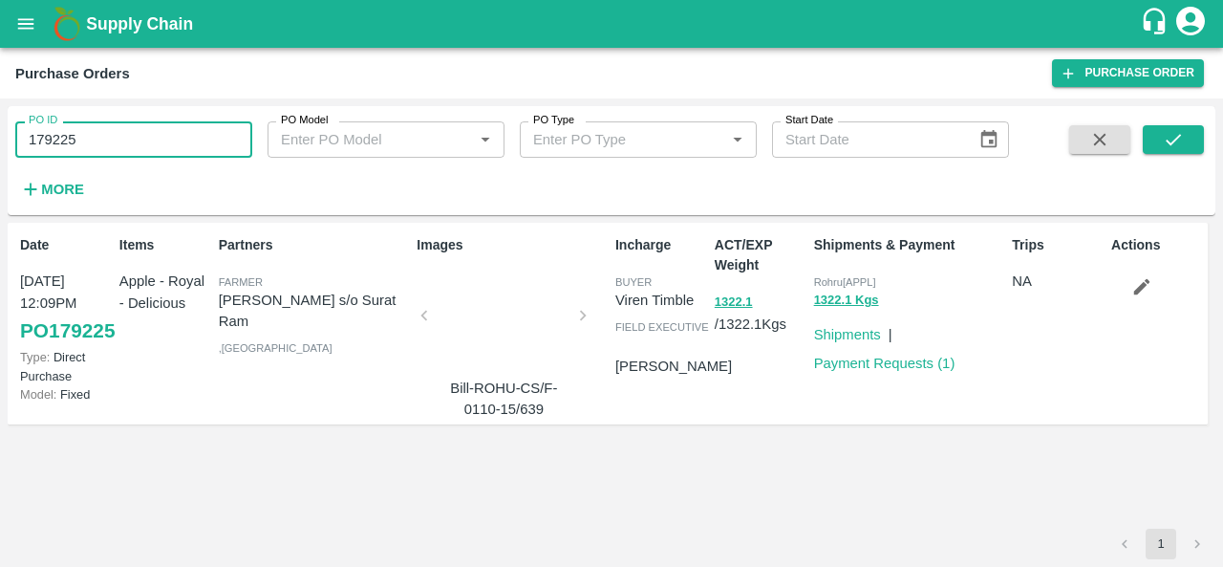
click at [157, 144] on input "179225" at bounding box center [133, 139] width 237 height 36
paste input "text"
click at [1163, 143] on icon "submit" at bounding box center [1173, 139] width 21 height 21
click at [126, 129] on input "179224" at bounding box center [133, 139] width 237 height 36
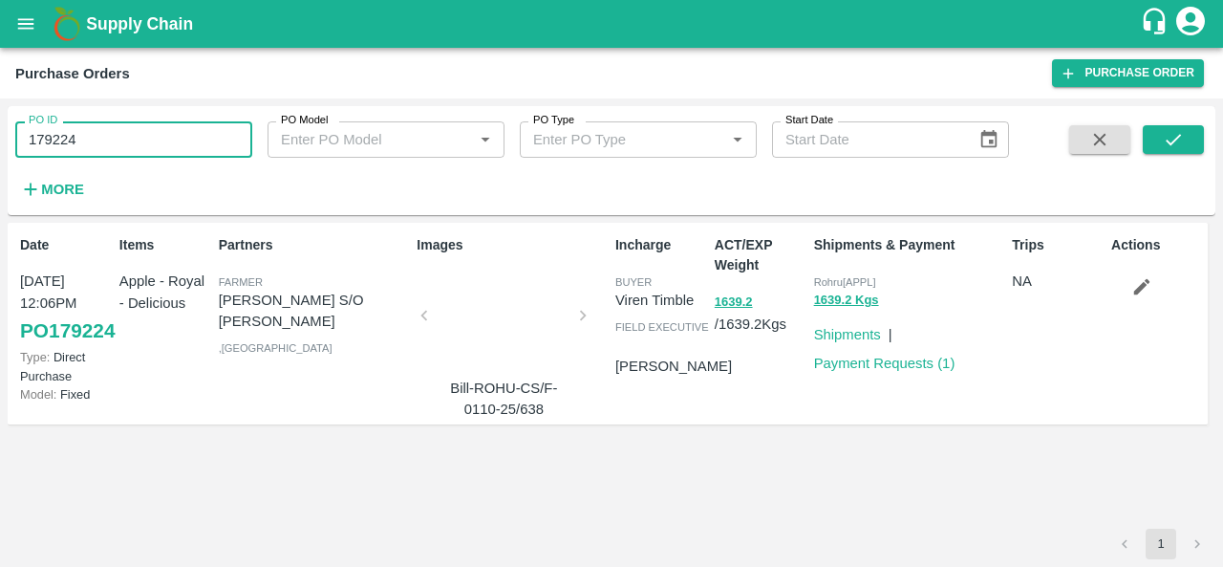
paste input "text"
click at [1197, 135] on button "submit" at bounding box center [1173, 139] width 61 height 29
click at [119, 146] on input "179223" at bounding box center [133, 139] width 237 height 36
paste input "text"
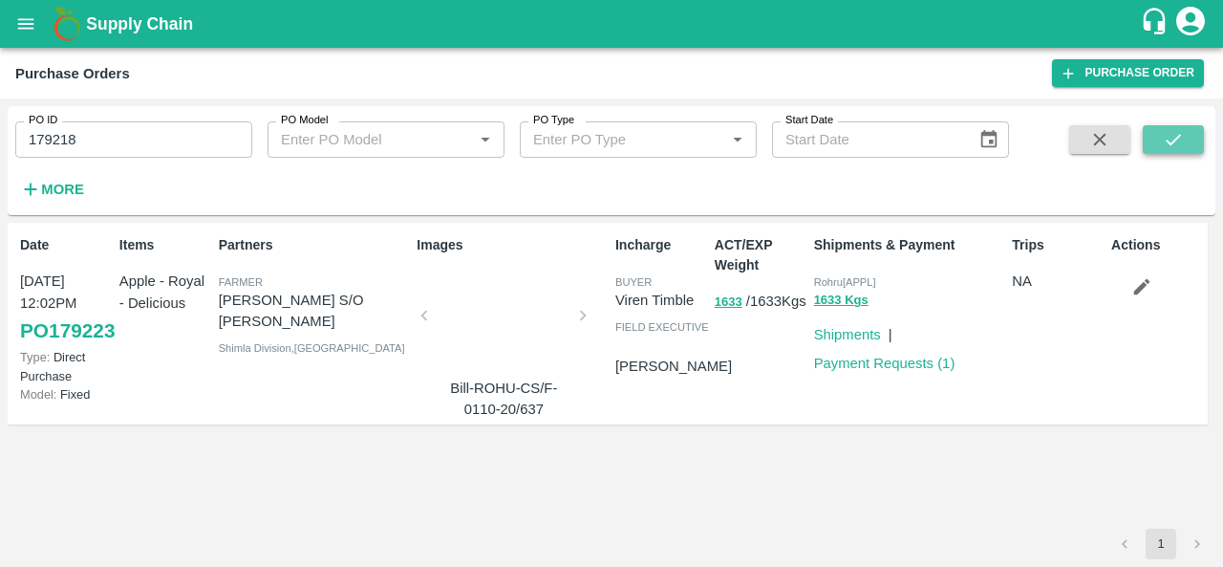
click at [1149, 133] on button "submit" at bounding box center [1173, 139] width 61 height 29
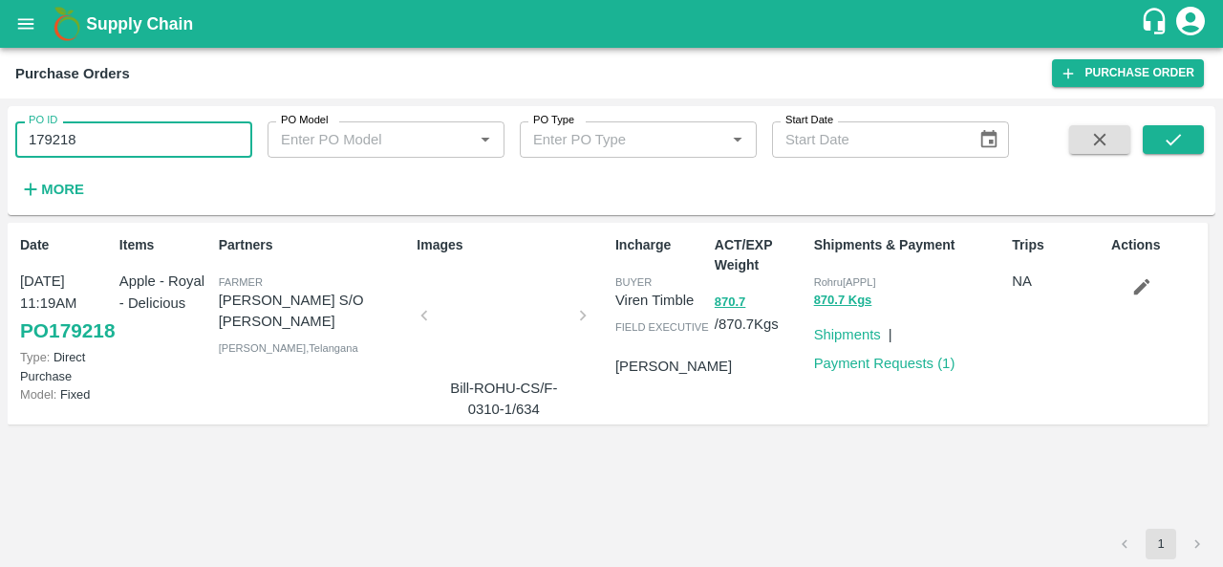
click at [119, 125] on input "179218" at bounding box center [133, 139] width 237 height 36
paste input "text"
click at [1182, 126] on button "submit" at bounding box center [1173, 139] width 61 height 29
click at [163, 144] on input "179217" at bounding box center [133, 139] width 237 height 36
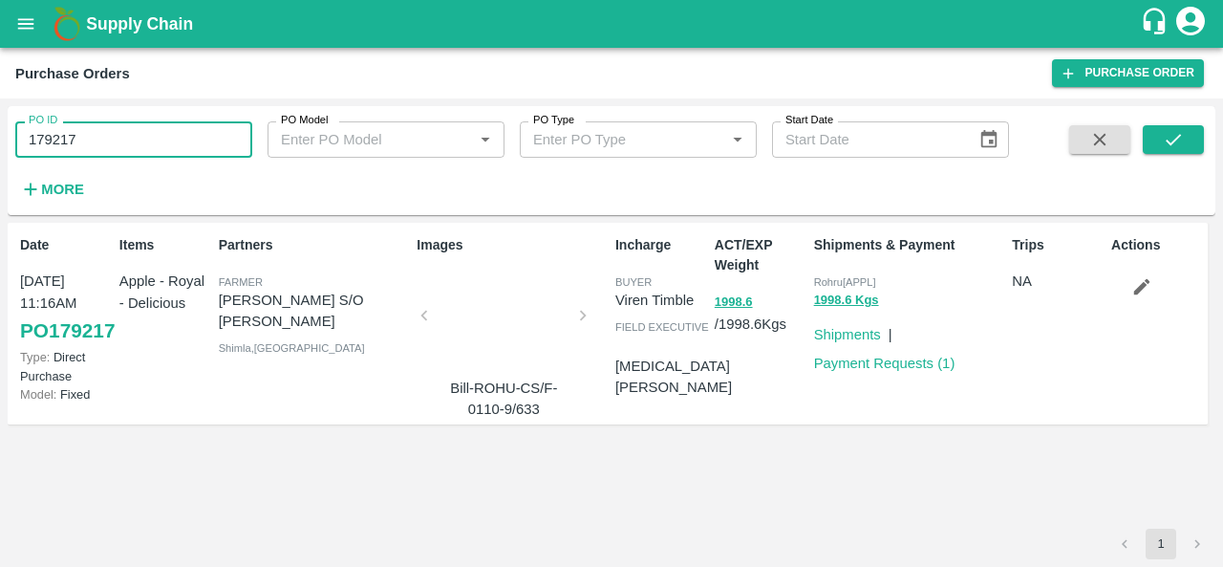
click at [163, 144] on input "179217" at bounding box center [133, 139] width 237 height 36
paste input "text"
click at [1180, 142] on icon "submit" at bounding box center [1173, 139] width 21 height 21
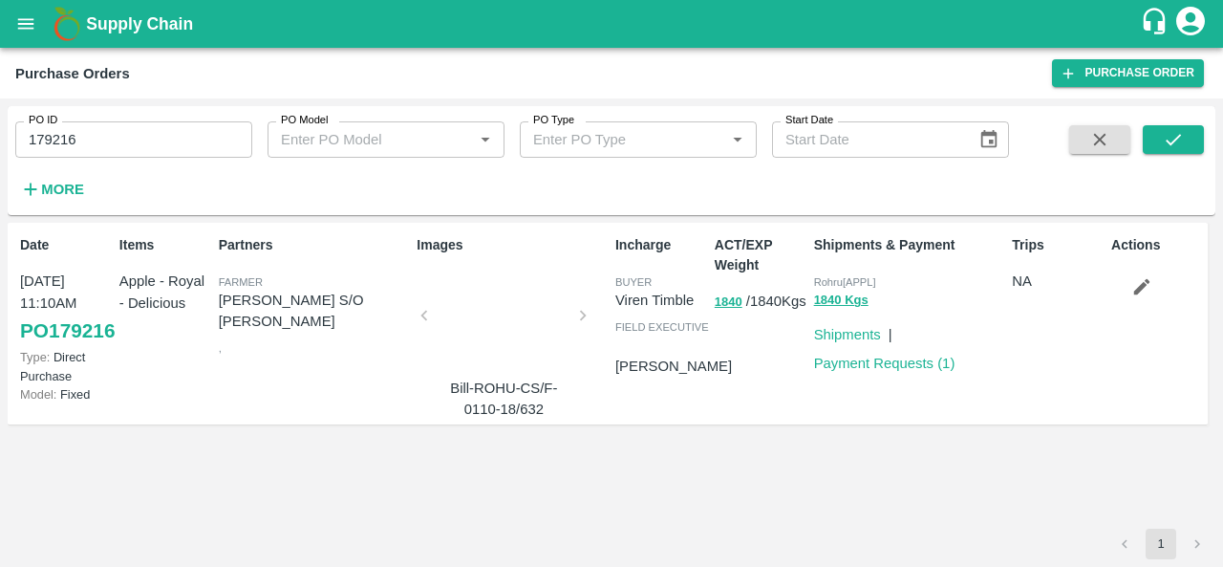
click at [120, 144] on input "179216" at bounding box center [133, 139] width 237 height 36
paste input "text"
click at [1174, 137] on icon "submit" at bounding box center [1173, 139] width 21 height 21
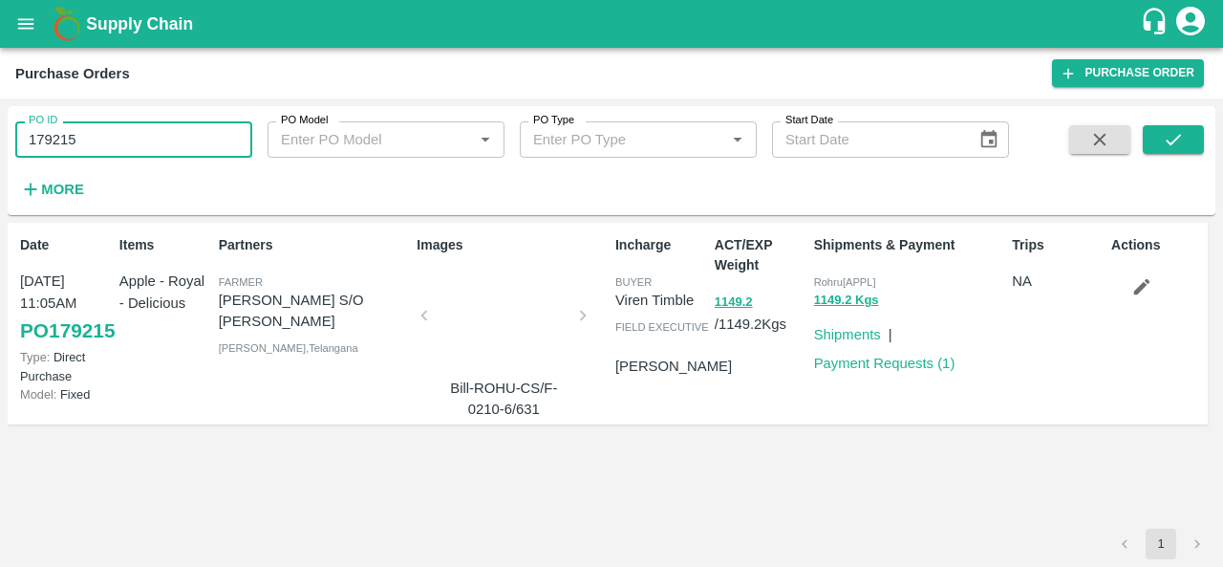
click at [92, 141] on input "179215" at bounding box center [133, 139] width 237 height 36
paste input "text"
click at [1180, 141] on icon "submit" at bounding box center [1173, 139] width 21 height 21
click at [153, 138] on input "179044" at bounding box center [133, 139] width 237 height 36
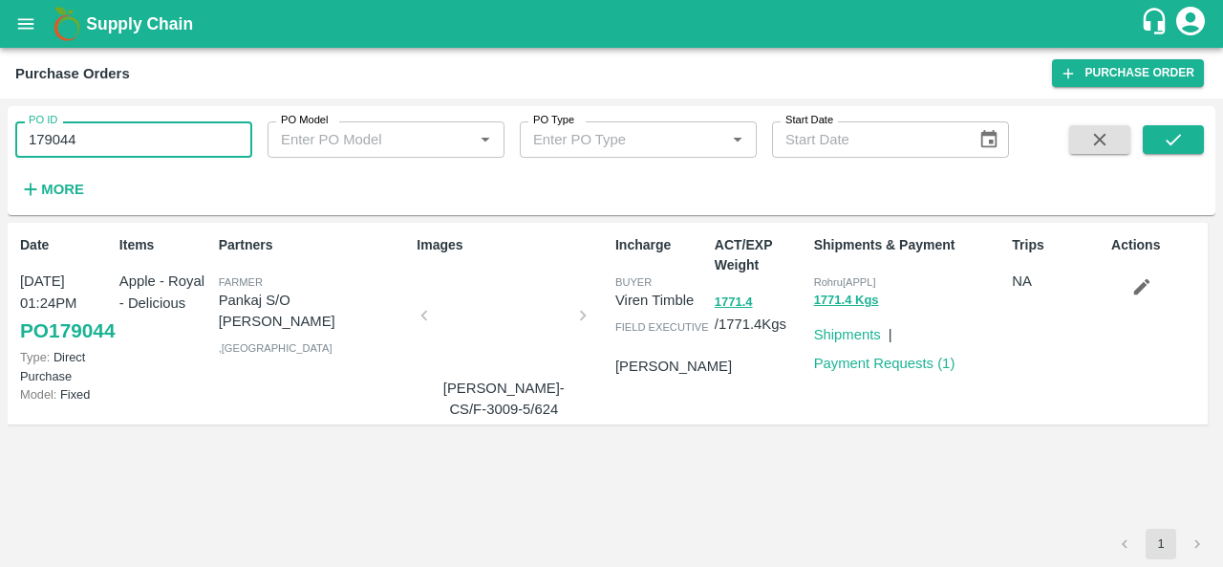
click at [153, 138] on input "179044" at bounding box center [133, 139] width 237 height 36
paste input "text"
type input "178941"
click at [1185, 140] on button "submit" at bounding box center [1173, 139] width 61 height 29
